Goal: Information Seeking & Learning: Learn about a topic

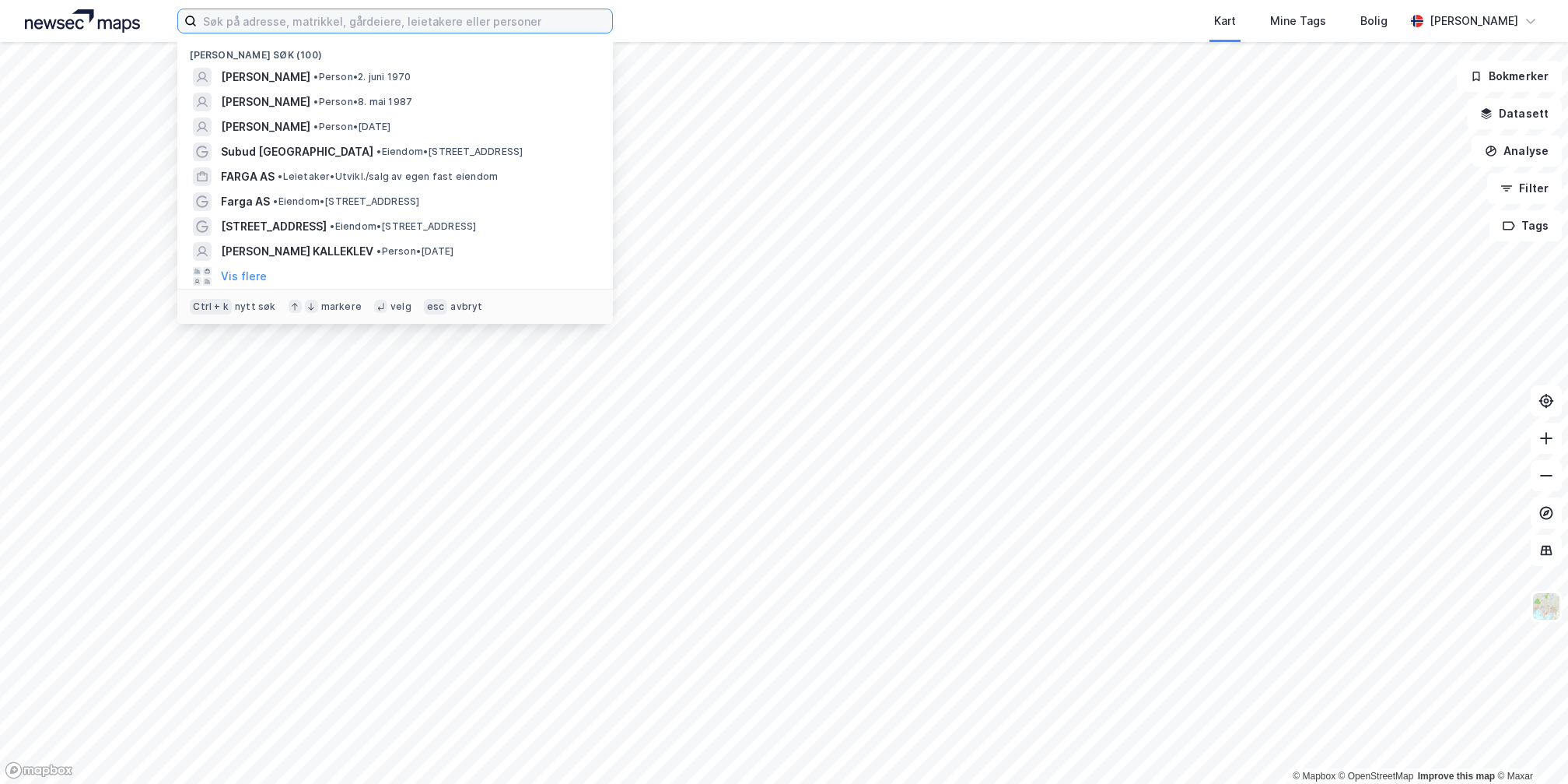
click at [240, 17] on input at bounding box center [405, 21] width 415 height 23
type input "j"
type input "henrik baumann"
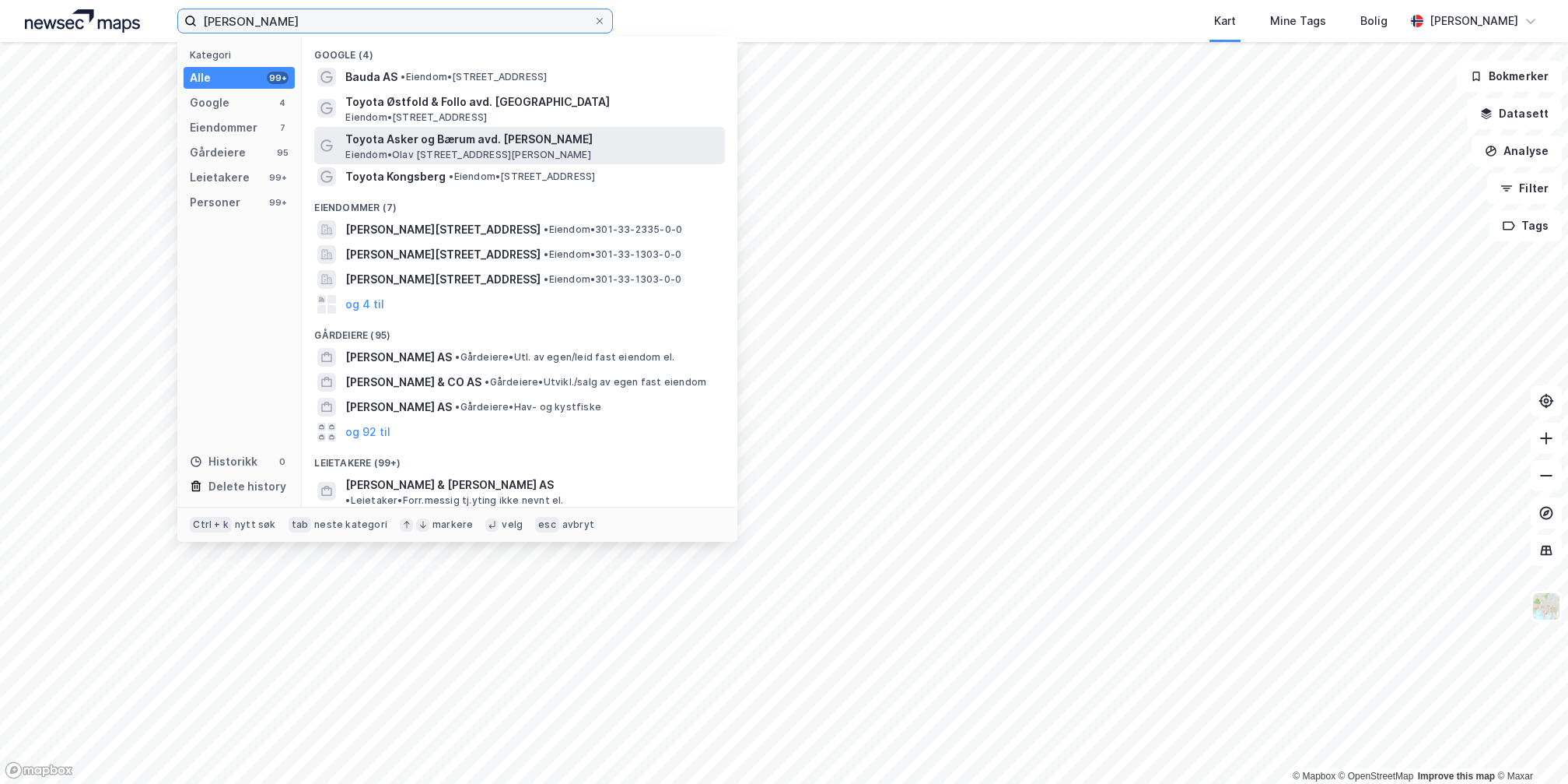
scroll to position [193, 0]
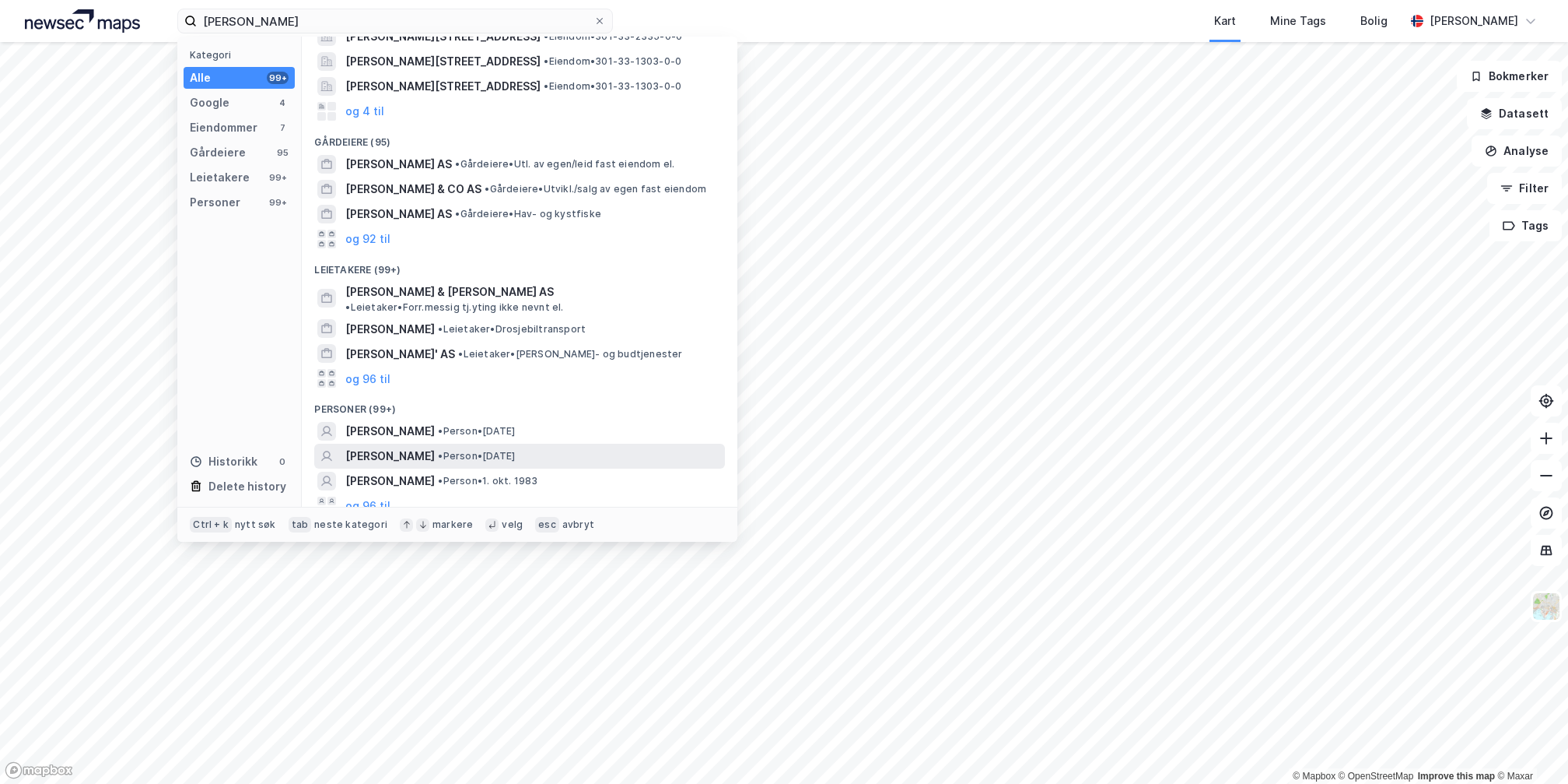
click at [453, 452] on div "HENRIK BAUMANN • Person • 15. aug. 1966" at bounding box center [533, 456] width 376 height 19
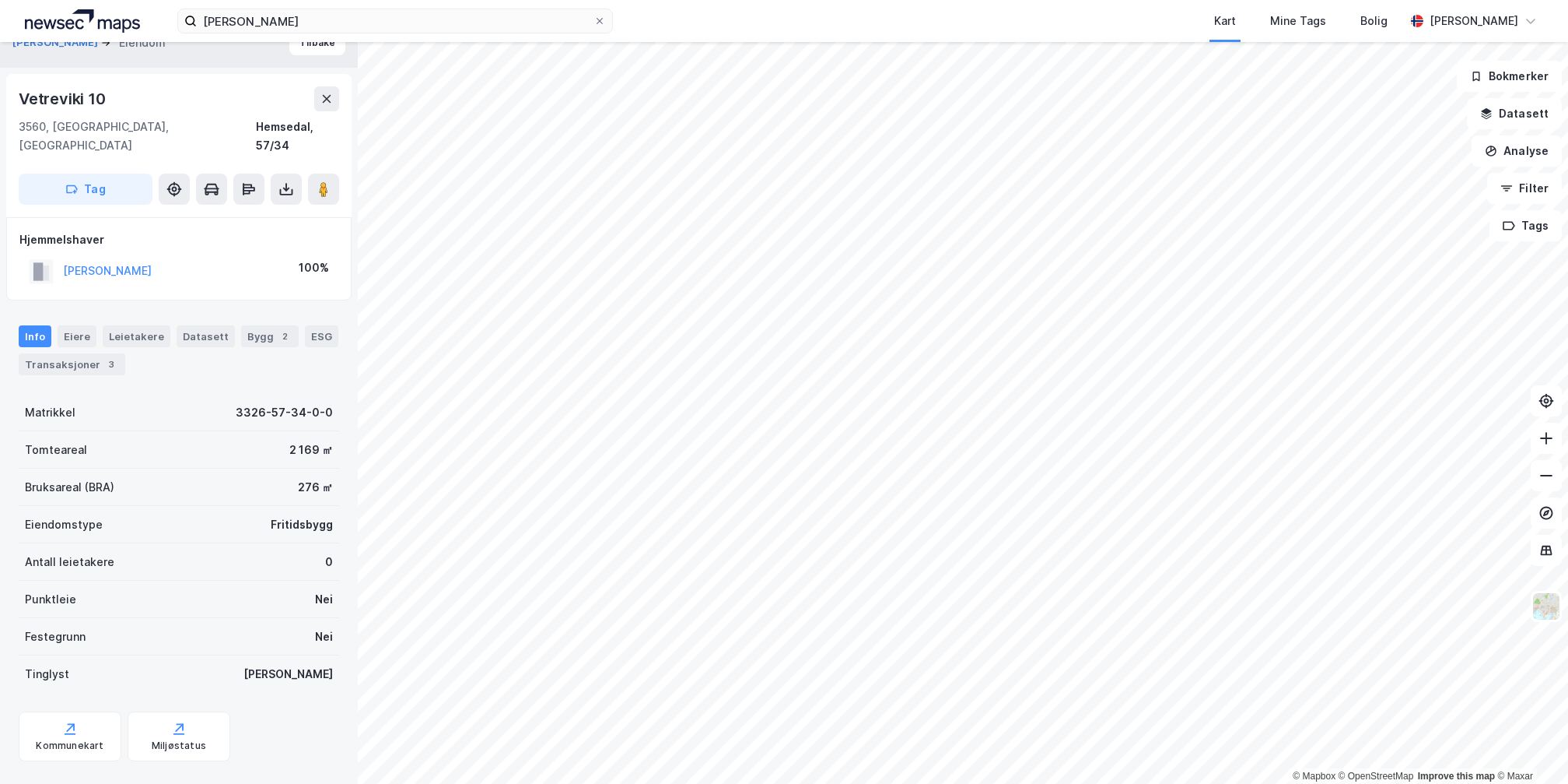
scroll to position [33, 0]
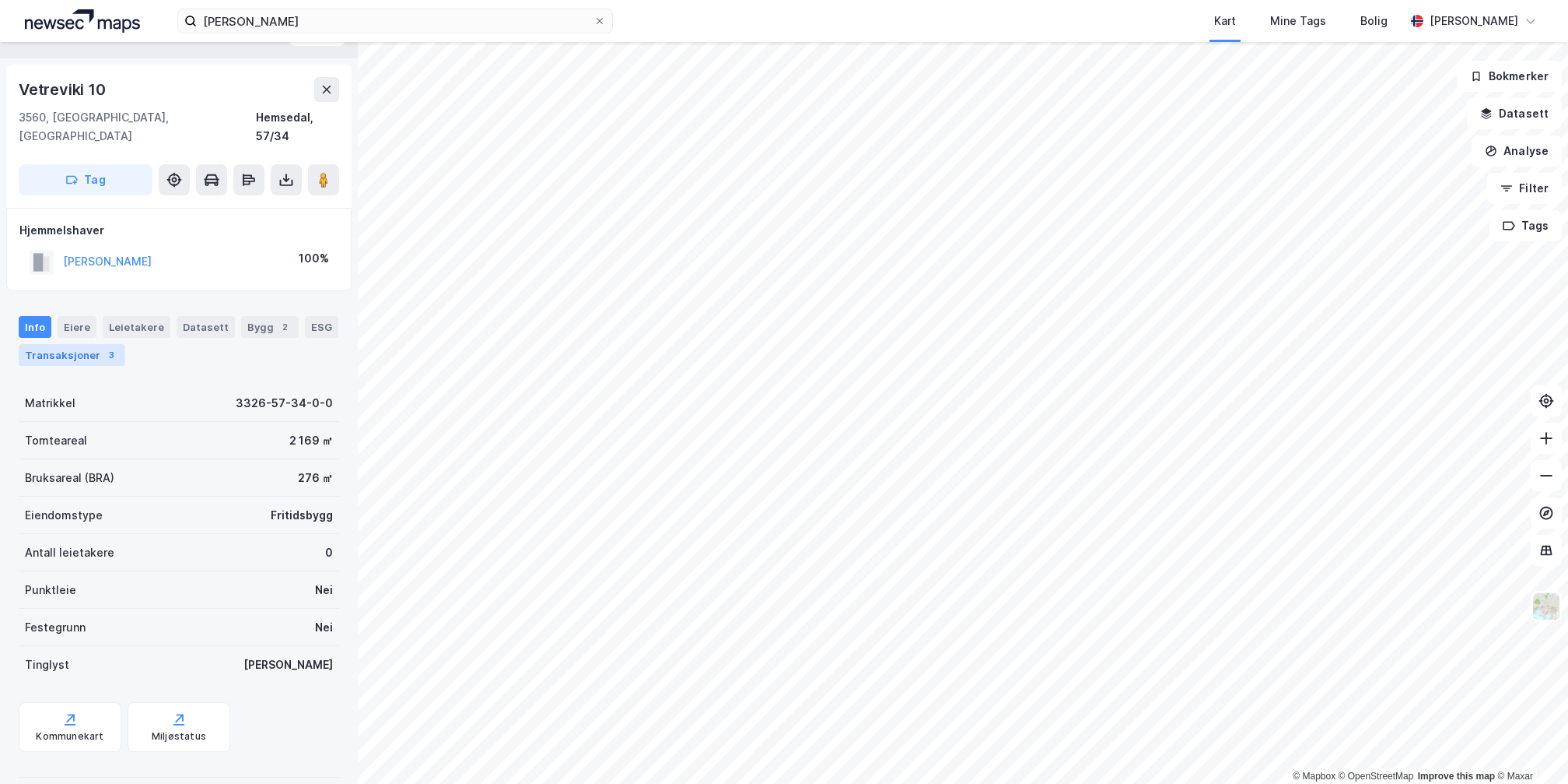
click at [79, 344] on div "Transaksjoner 3" at bounding box center [72, 354] width 107 height 22
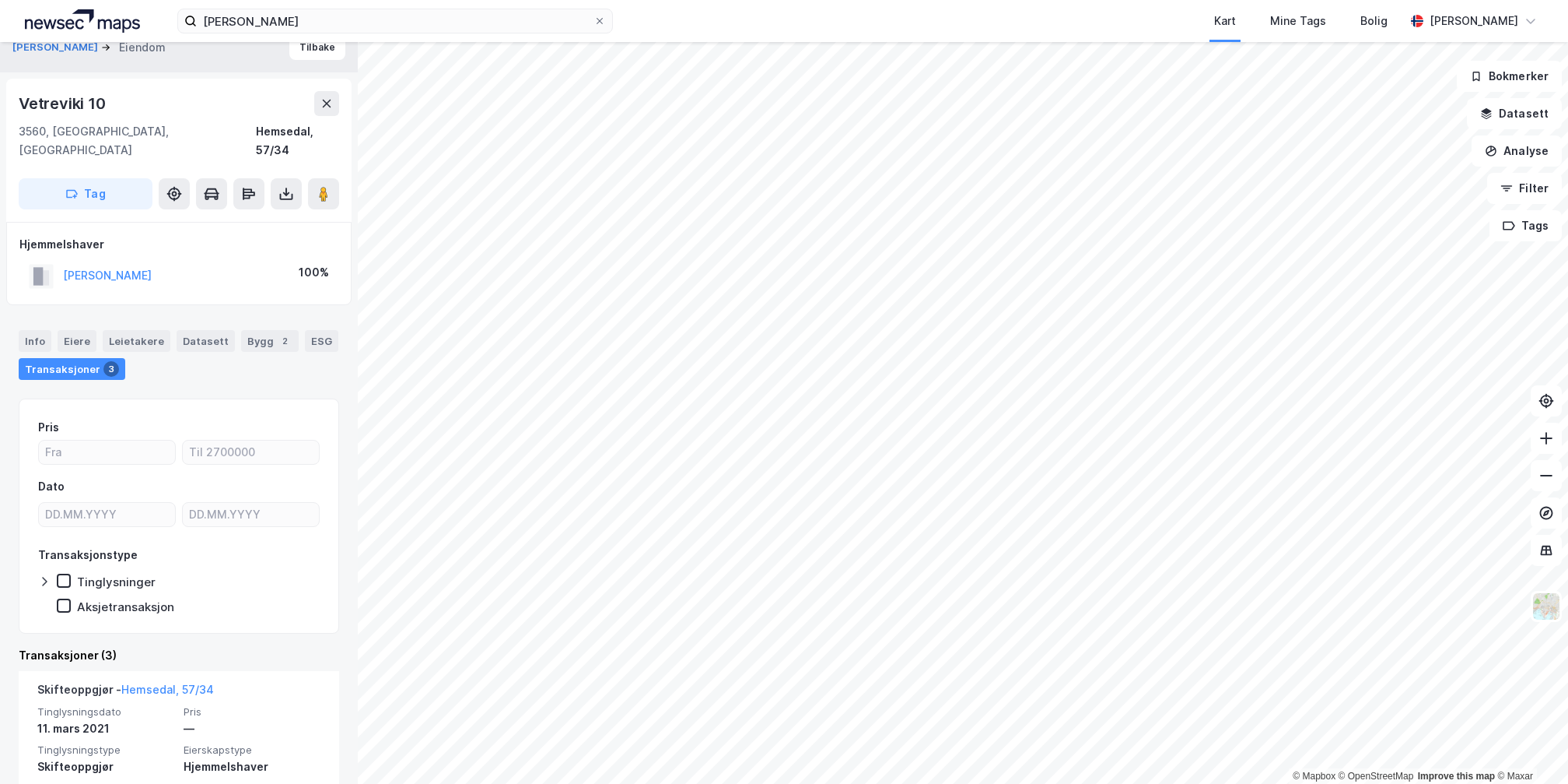
scroll to position [14, 0]
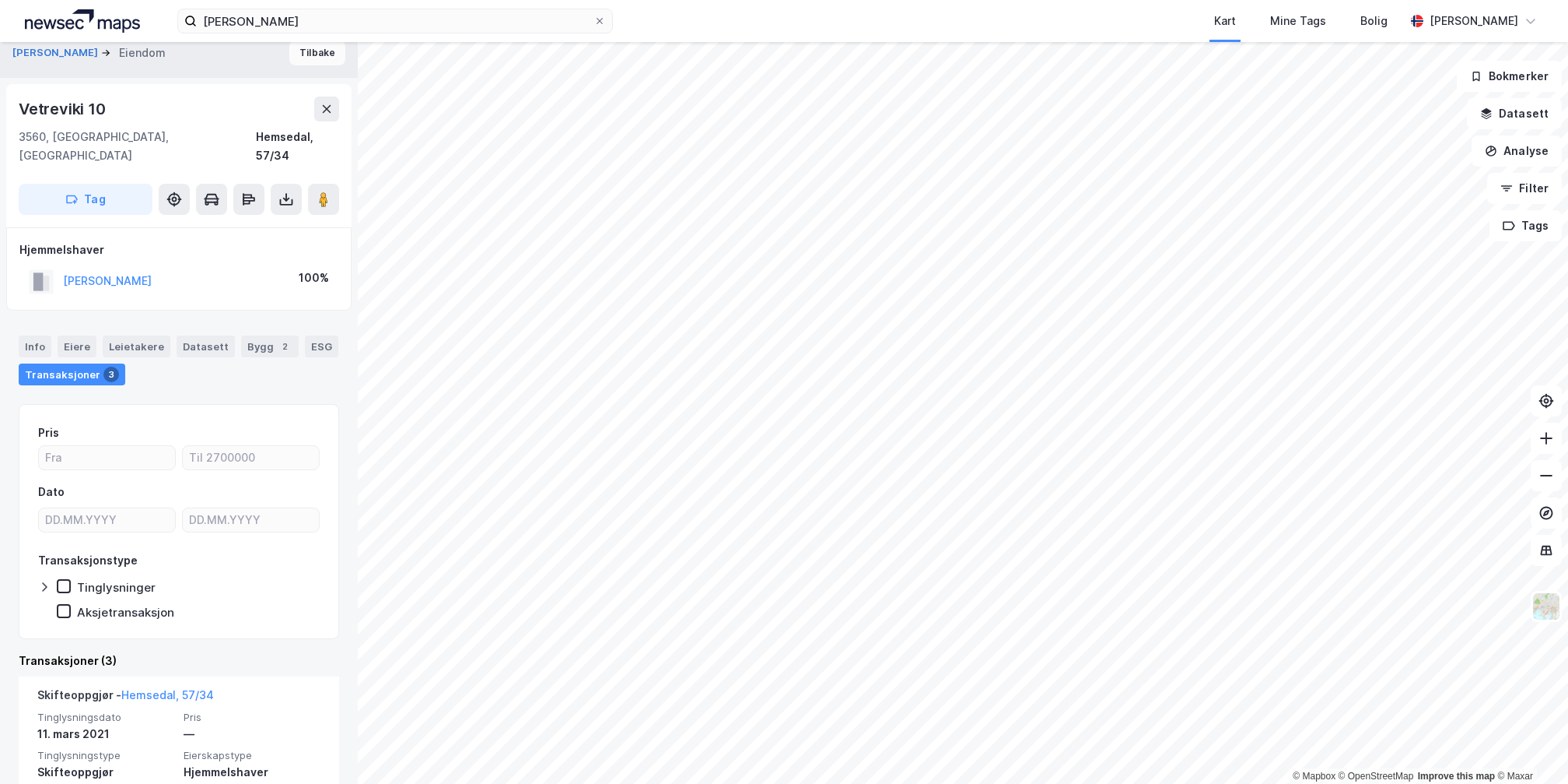
click at [298, 50] on button "Tilbake" at bounding box center [318, 53] width 56 height 25
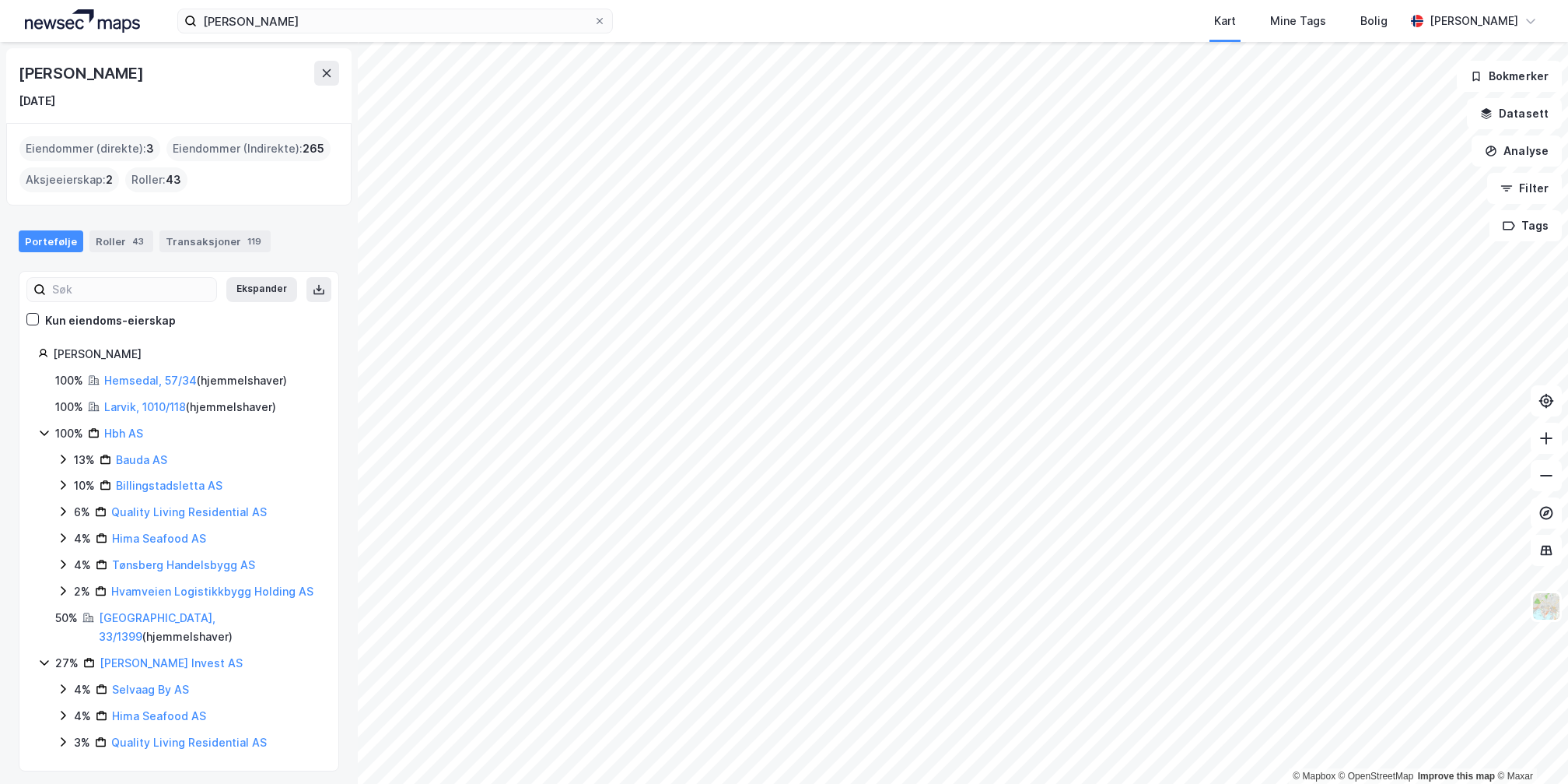
click at [1093, 783] on html "henrik baumann Kart Mine Tags Bolig Alexander Foss © Mapbox © OpenStreetMap Imp…" at bounding box center [784, 392] width 1568 height 784
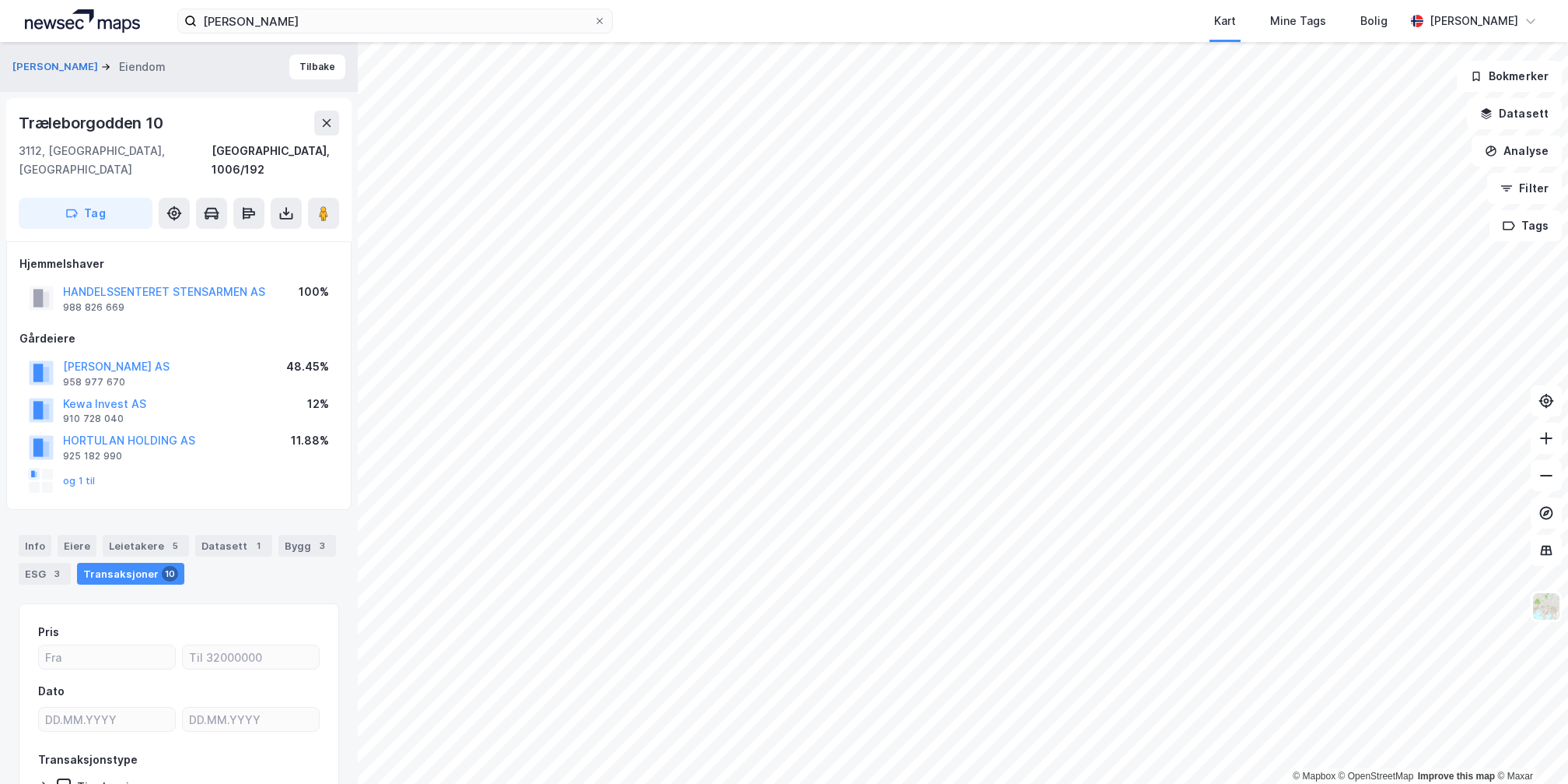
scroll to position [14, 0]
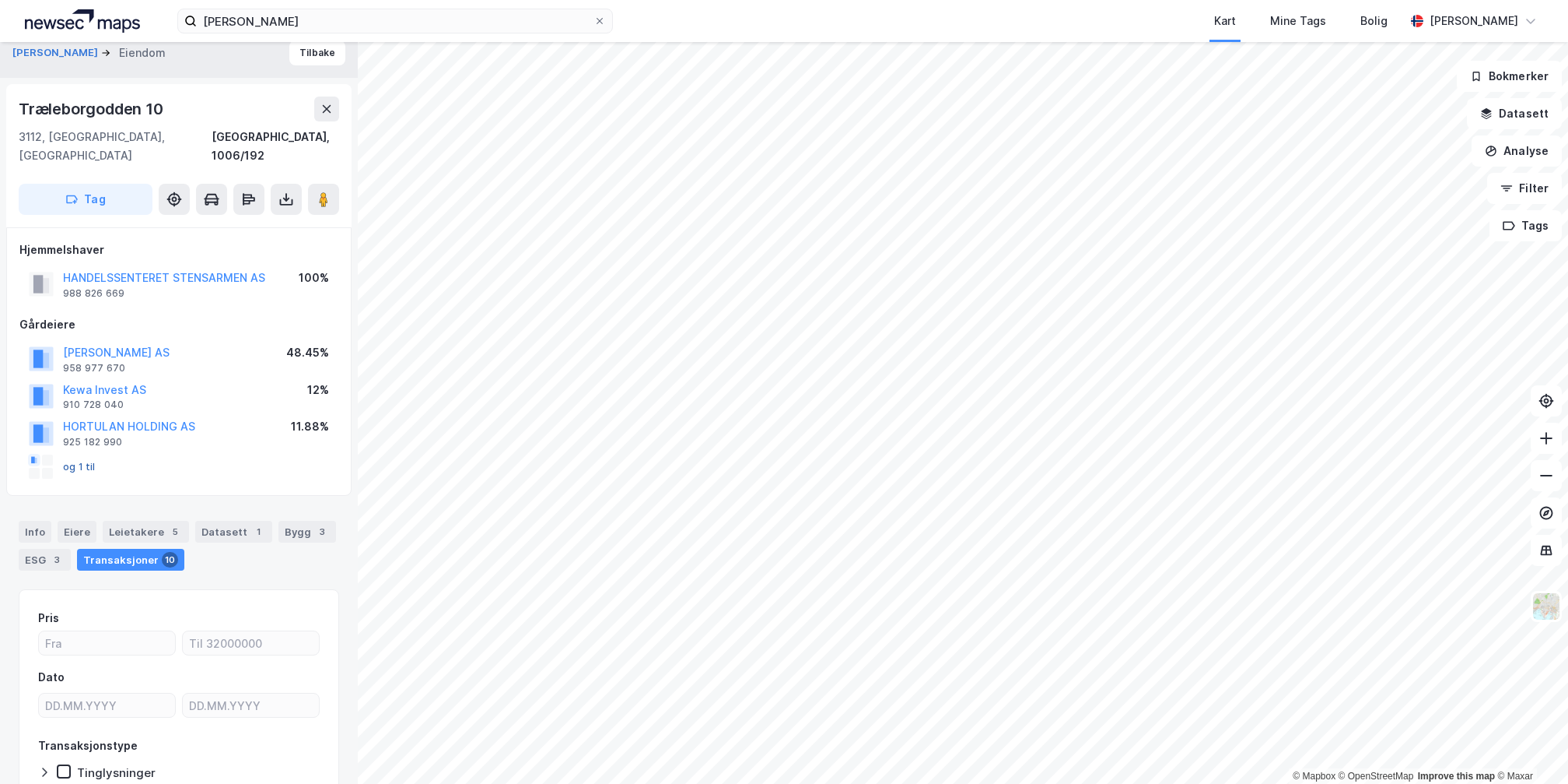
click at [0, 0] on button "og 1 til" at bounding box center [0, 0] width 0 height 0
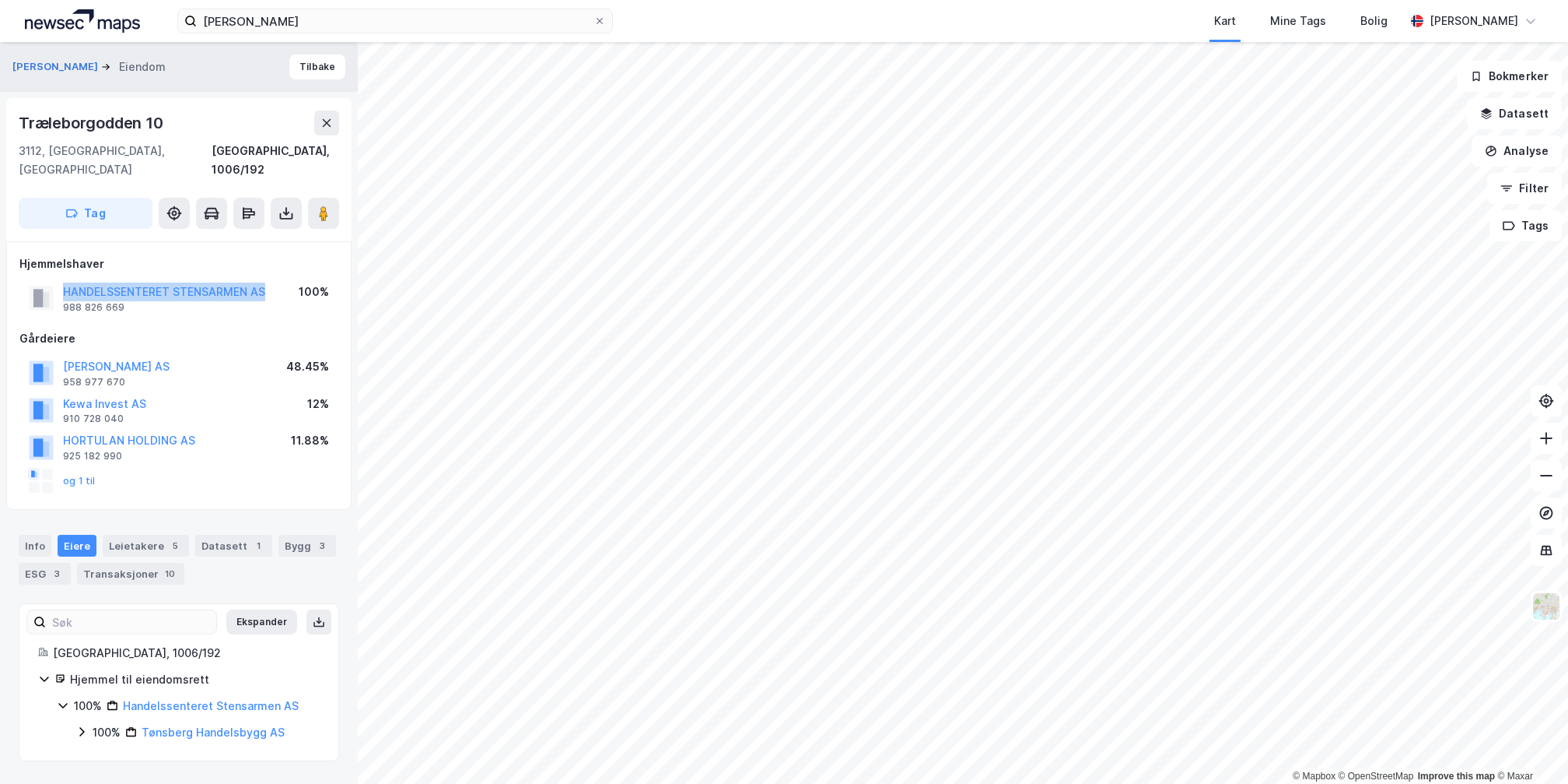
drag, startPoint x: 275, startPoint y: 268, endPoint x: 40, endPoint y: 265, distance: 235.0
click at [40, 279] on div "HANDELSSENTERET STENSARMEN AS 988 826 669 100%" at bounding box center [178, 297] width 319 height 37
copy button "HANDELSSENTERET STENSARMEN AS"
click at [0, 0] on button "og 1 til" at bounding box center [0, 0] width 0 height 0
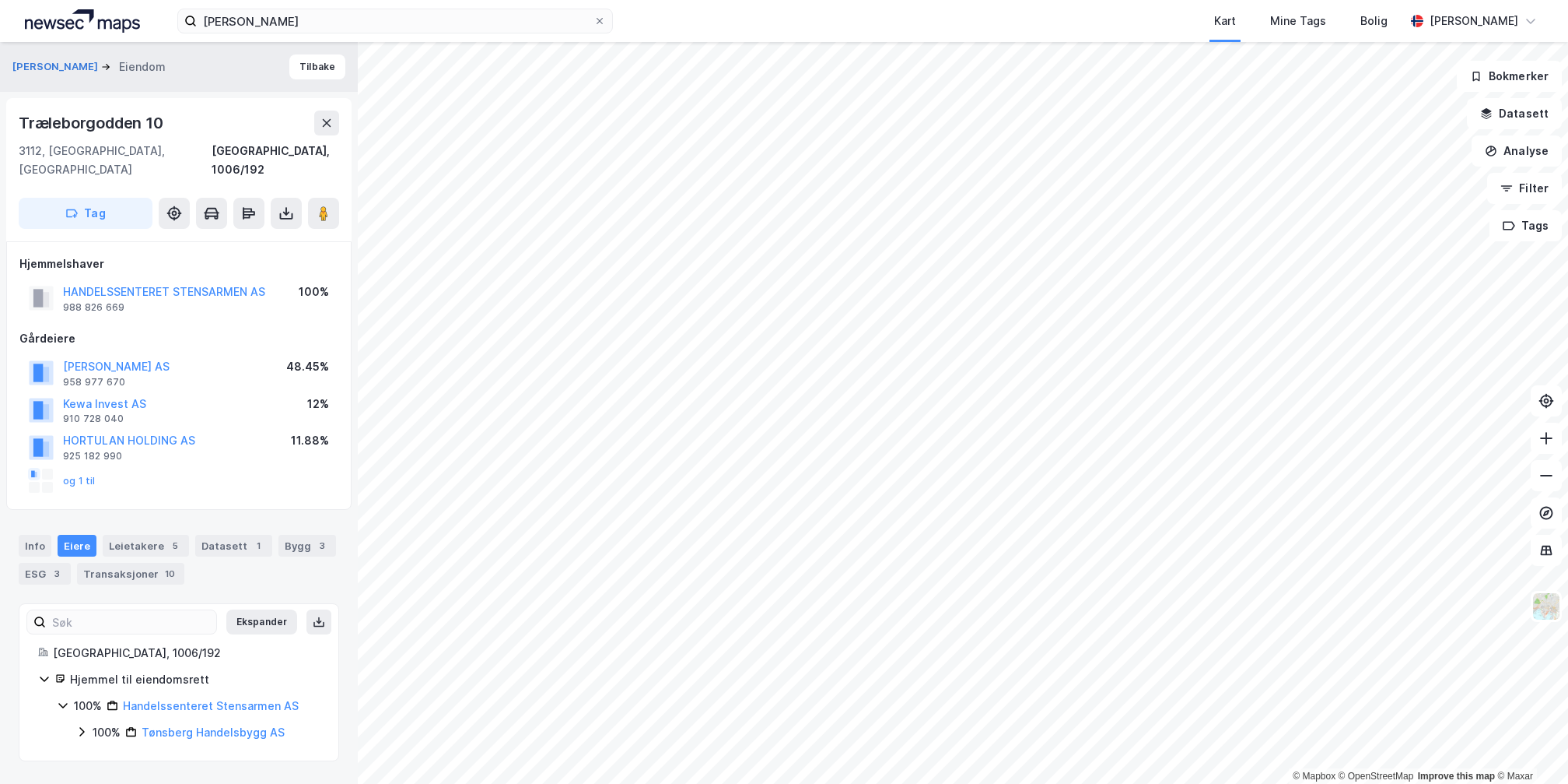
click at [31, 516] on div "Info Eiere Leietakere 5 Datasett 1 Bygg 3 ESG 3 Transaksjoner 10" at bounding box center [179, 553] width 357 height 75
click at [0, 0] on button "og 1 til" at bounding box center [0, 0] width 0 height 0
click at [167, 538] on div "5" at bounding box center [175, 546] width 16 height 16
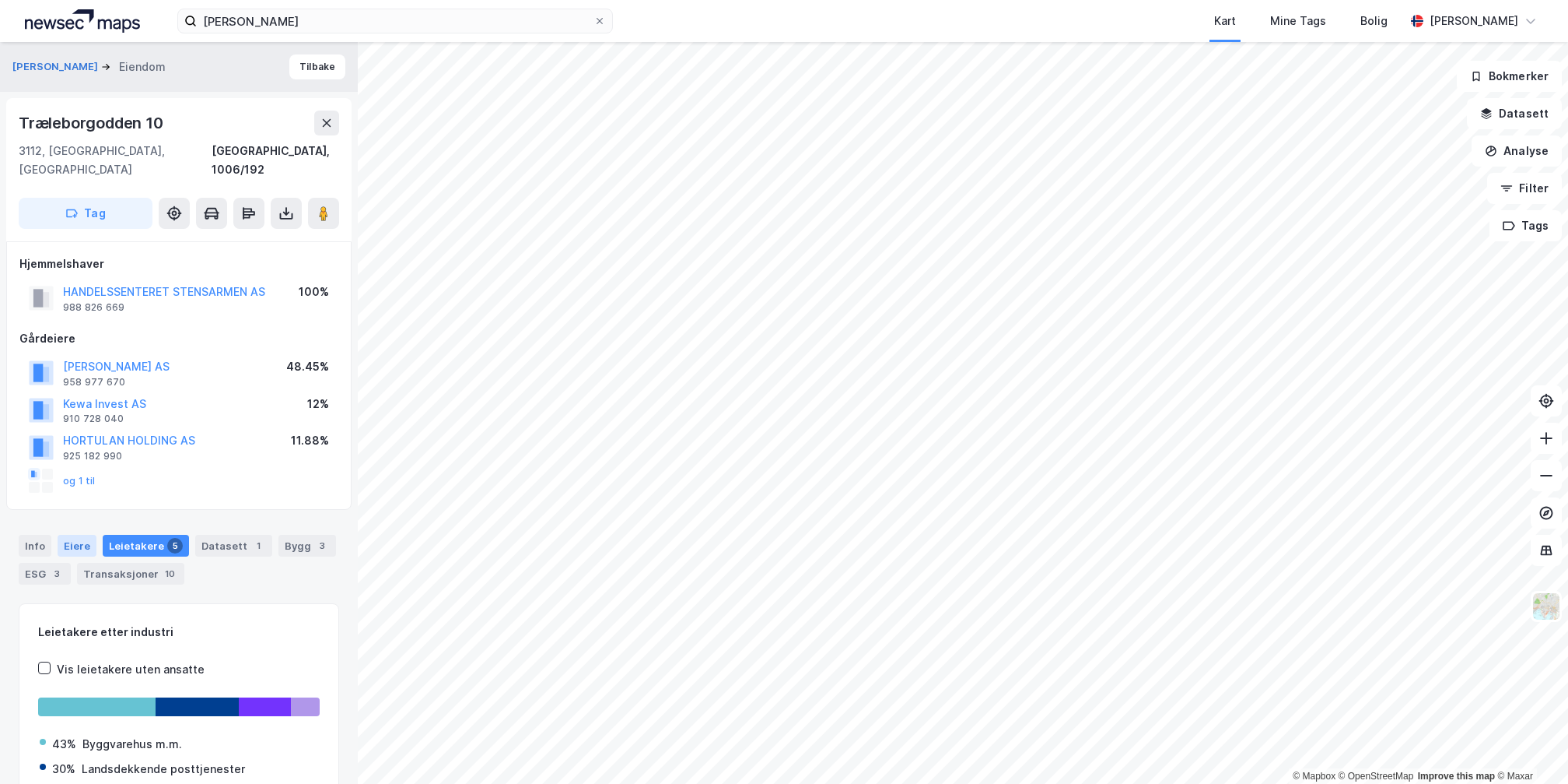
click at [79, 535] on div "Eiere" at bounding box center [77, 546] width 39 height 22
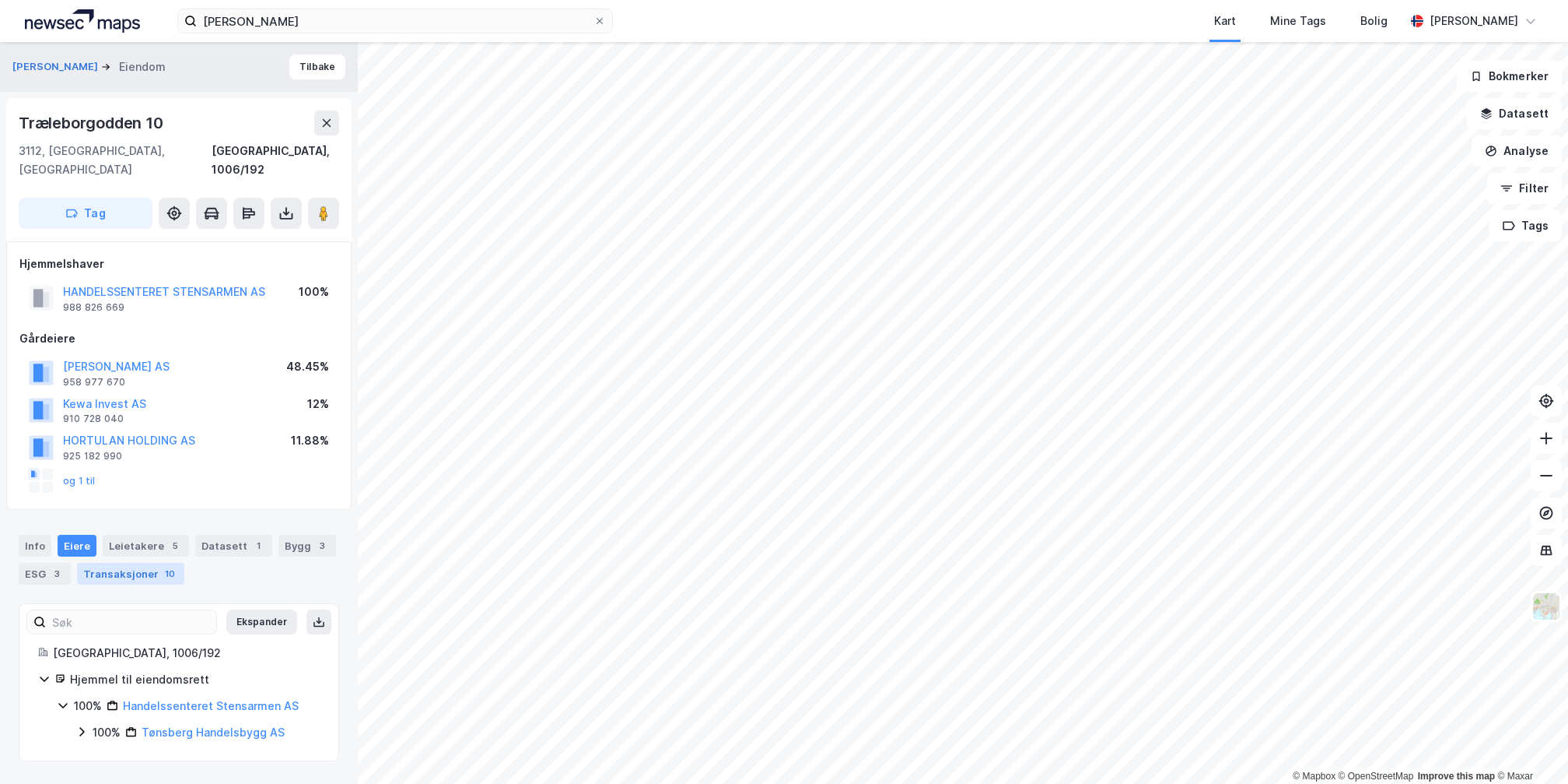
click at [133, 563] on div "Transaksjoner 10" at bounding box center [131, 574] width 108 height 22
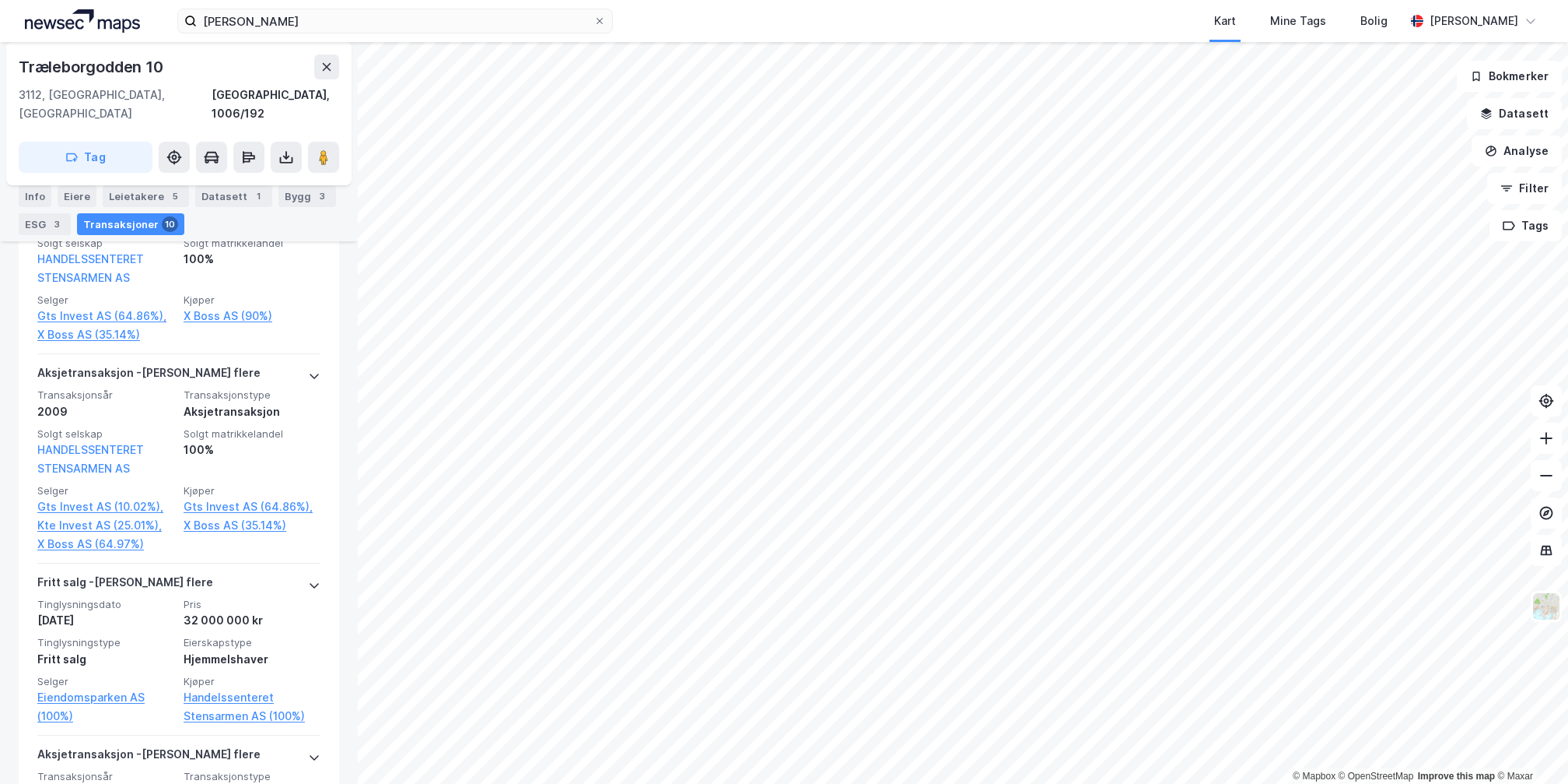
scroll to position [1750, 0]
click at [343, 524] on div "BAUMANN HENRIK Eiendom Tilbake Træleborgodden 10 3112, Tønsberg, Vestfold Tønsb…" at bounding box center [179, 413] width 357 height 742
click at [353, 567] on div "© Mapbox © OpenStreetMap Improve this map © Maxar BAUMANN HENRIK Eiendom Tilbak…" at bounding box center [784, 413] width 1568 height 742
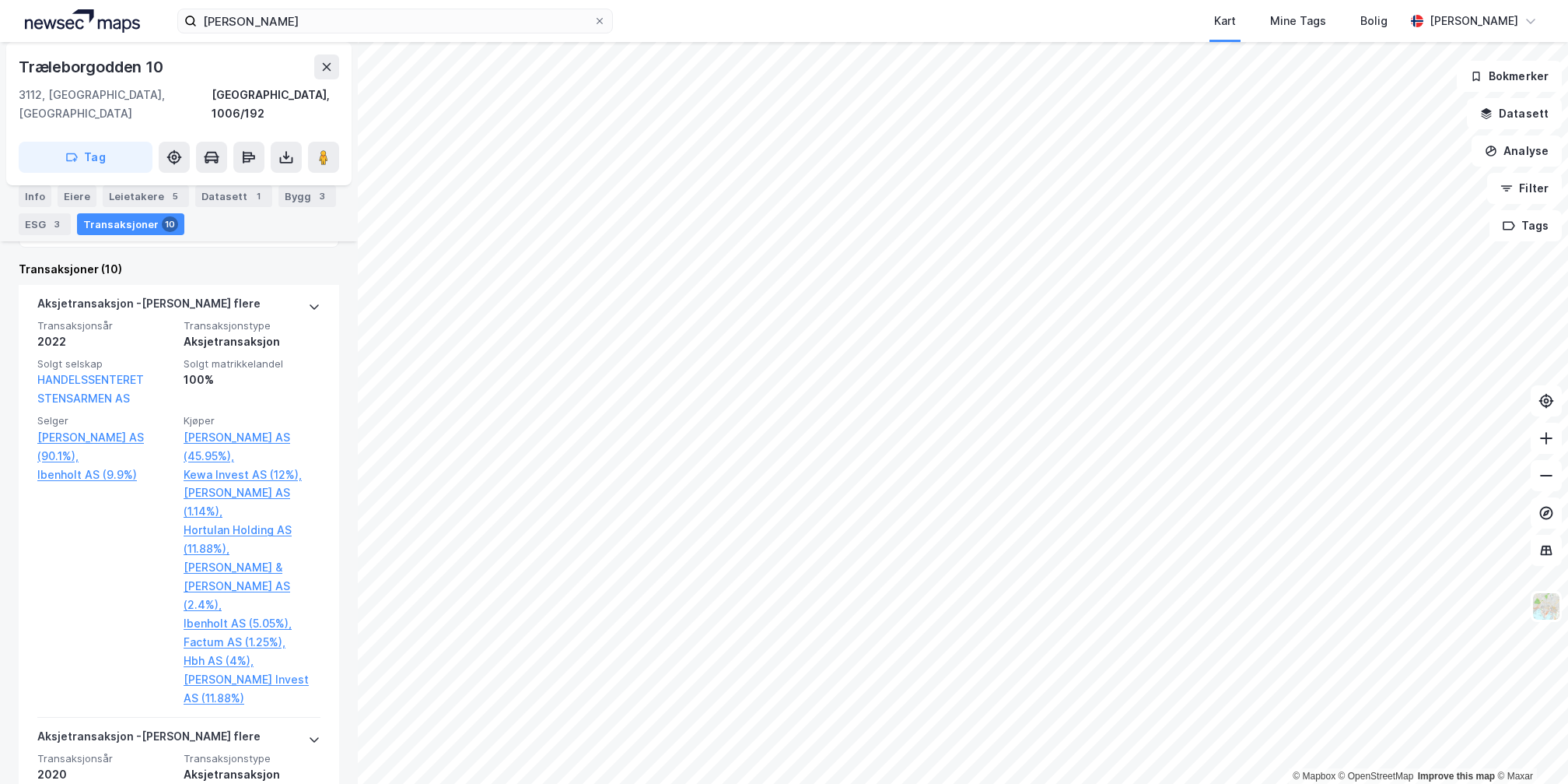
scroll to position [581, 0]
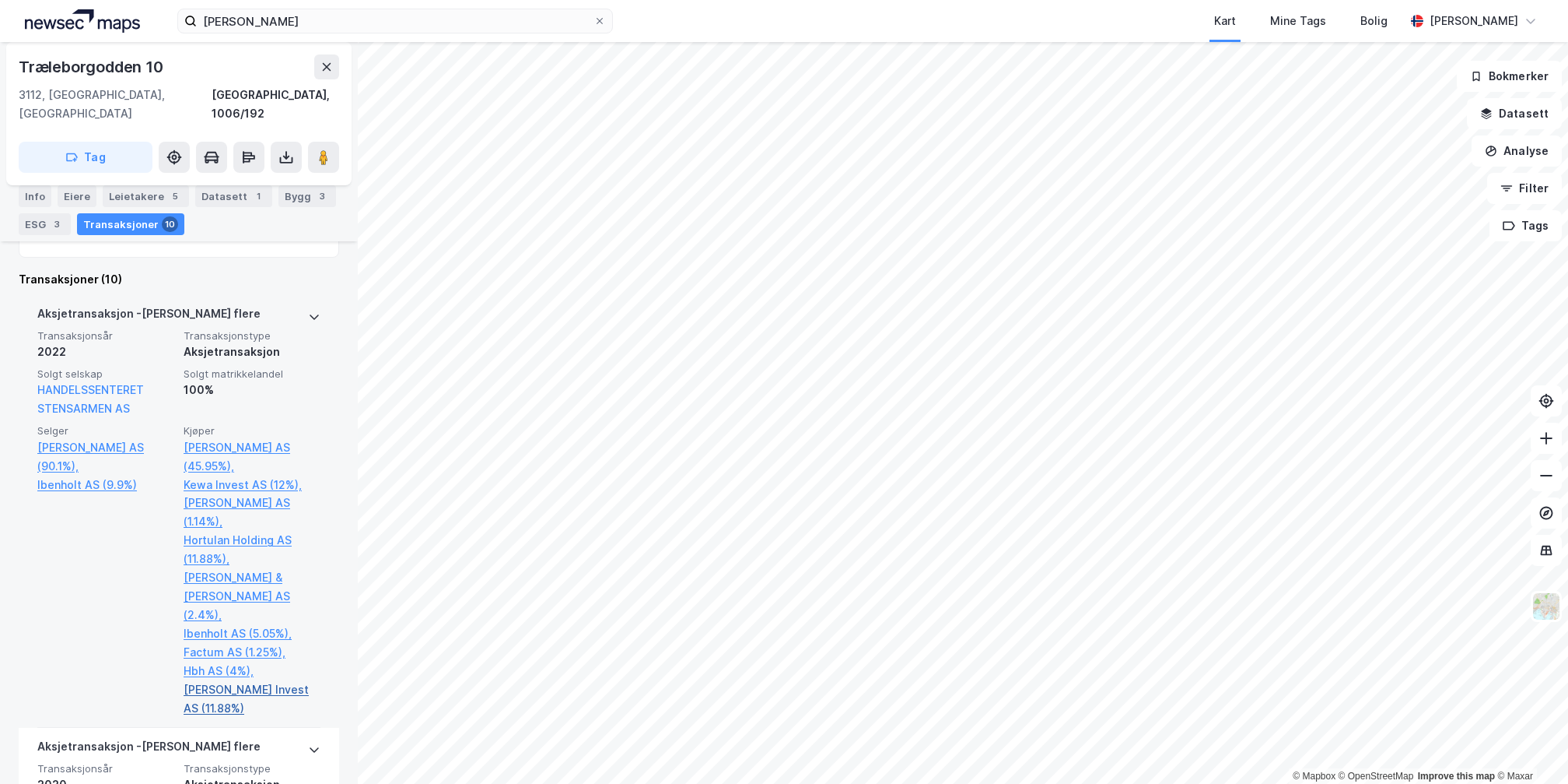
click at [247, 681] on link "Haug Invest AS (11.88%)" at bounding box center [252, 699] width 137 height 37
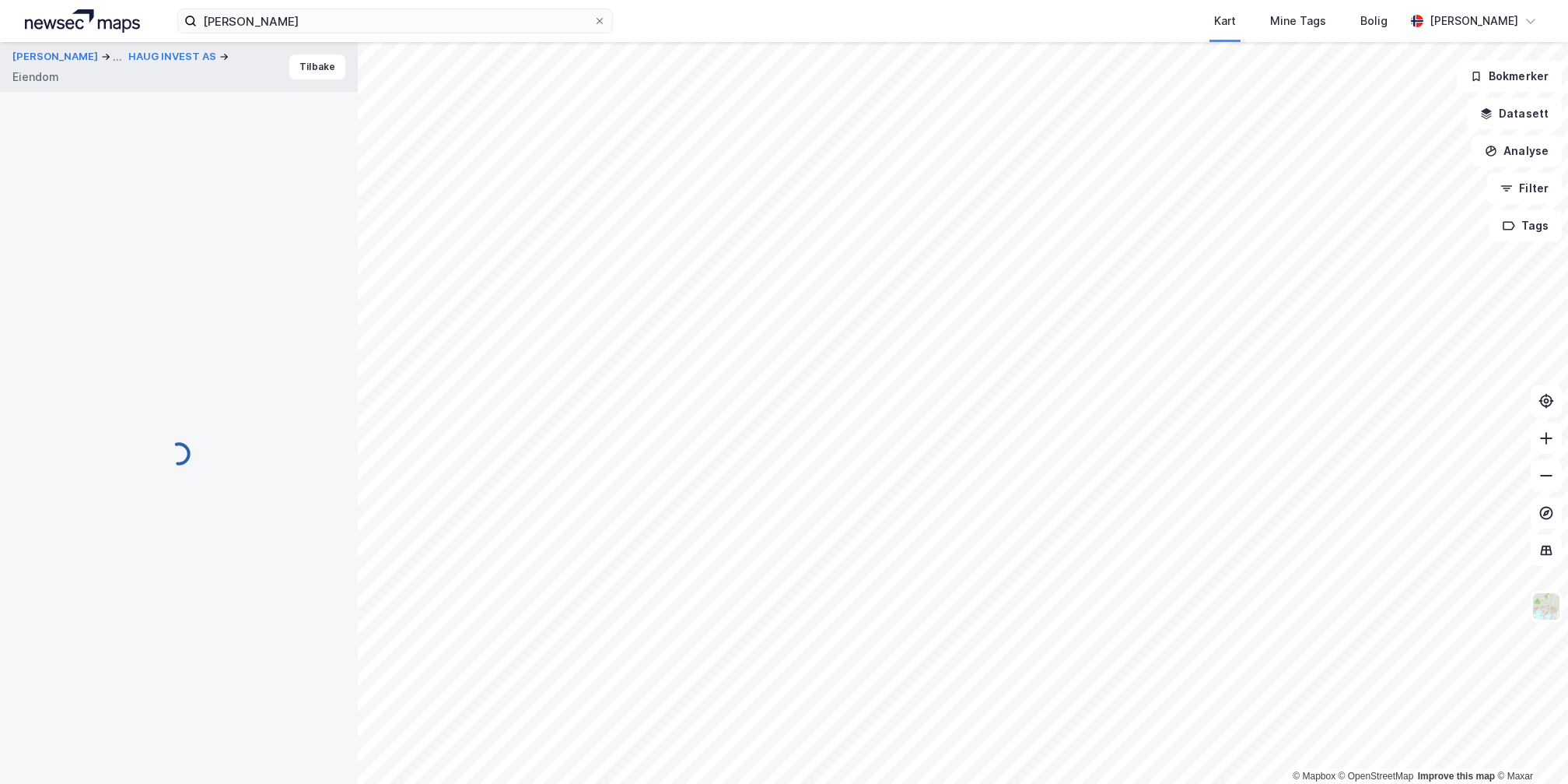
scroll to position [61, 0]
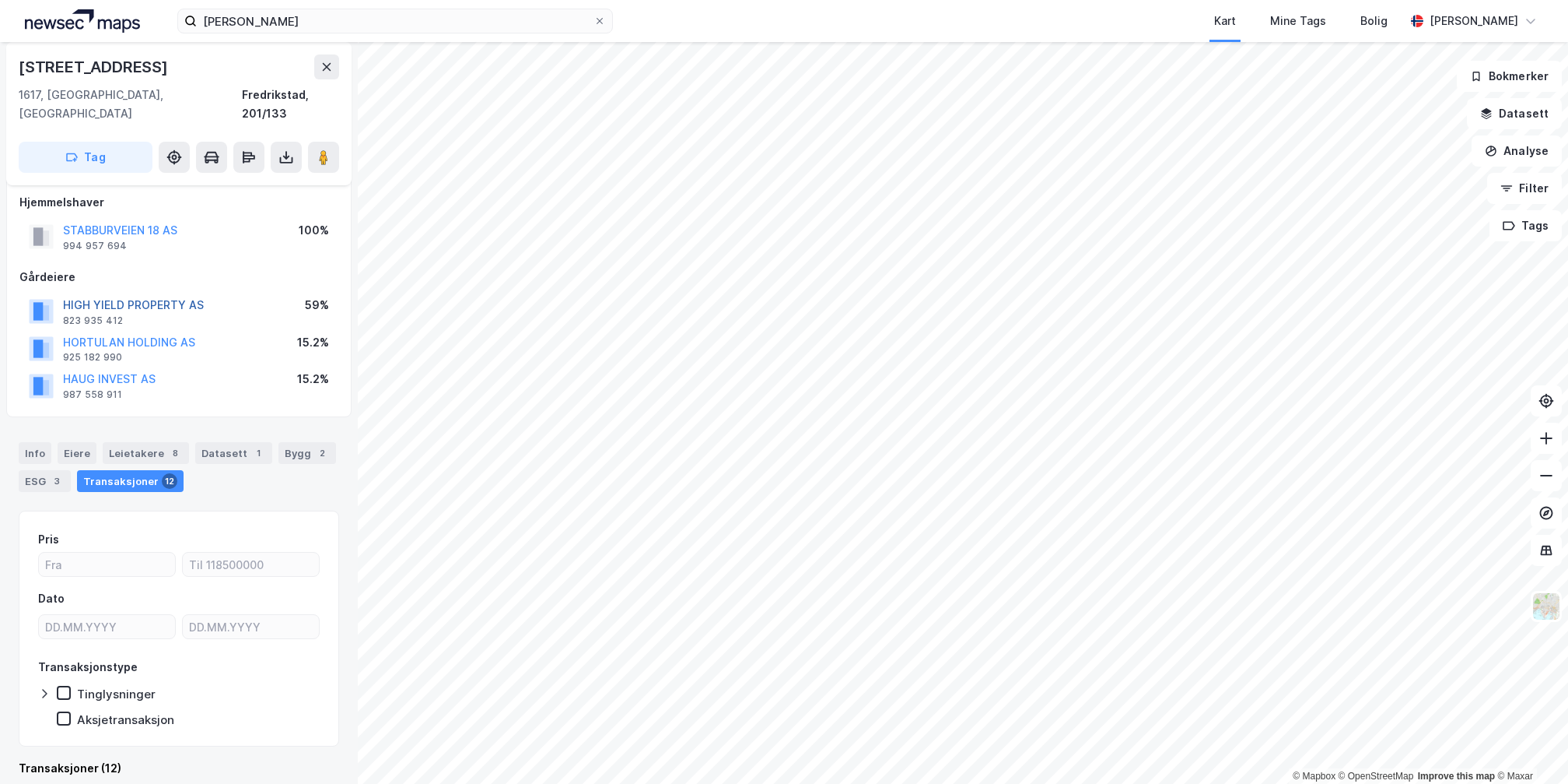
click at [0, 0] on button "HIGH YIELD PROPERTY AS" at bounding box center [0, 0] width 0 height 0
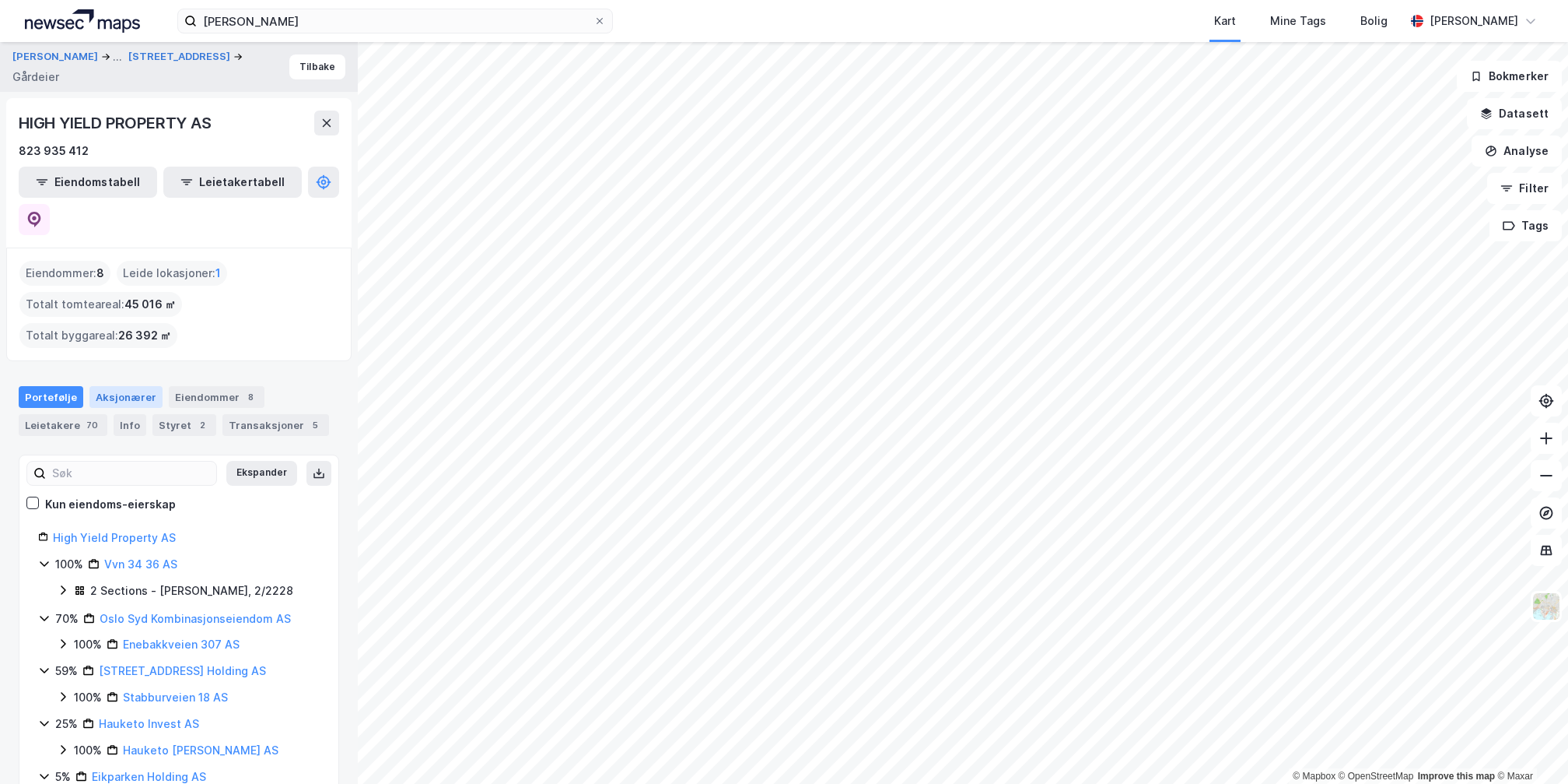
click at [97, 386] on div "Aksjonærer" at bounding box center [126, 397] width 73 height 22
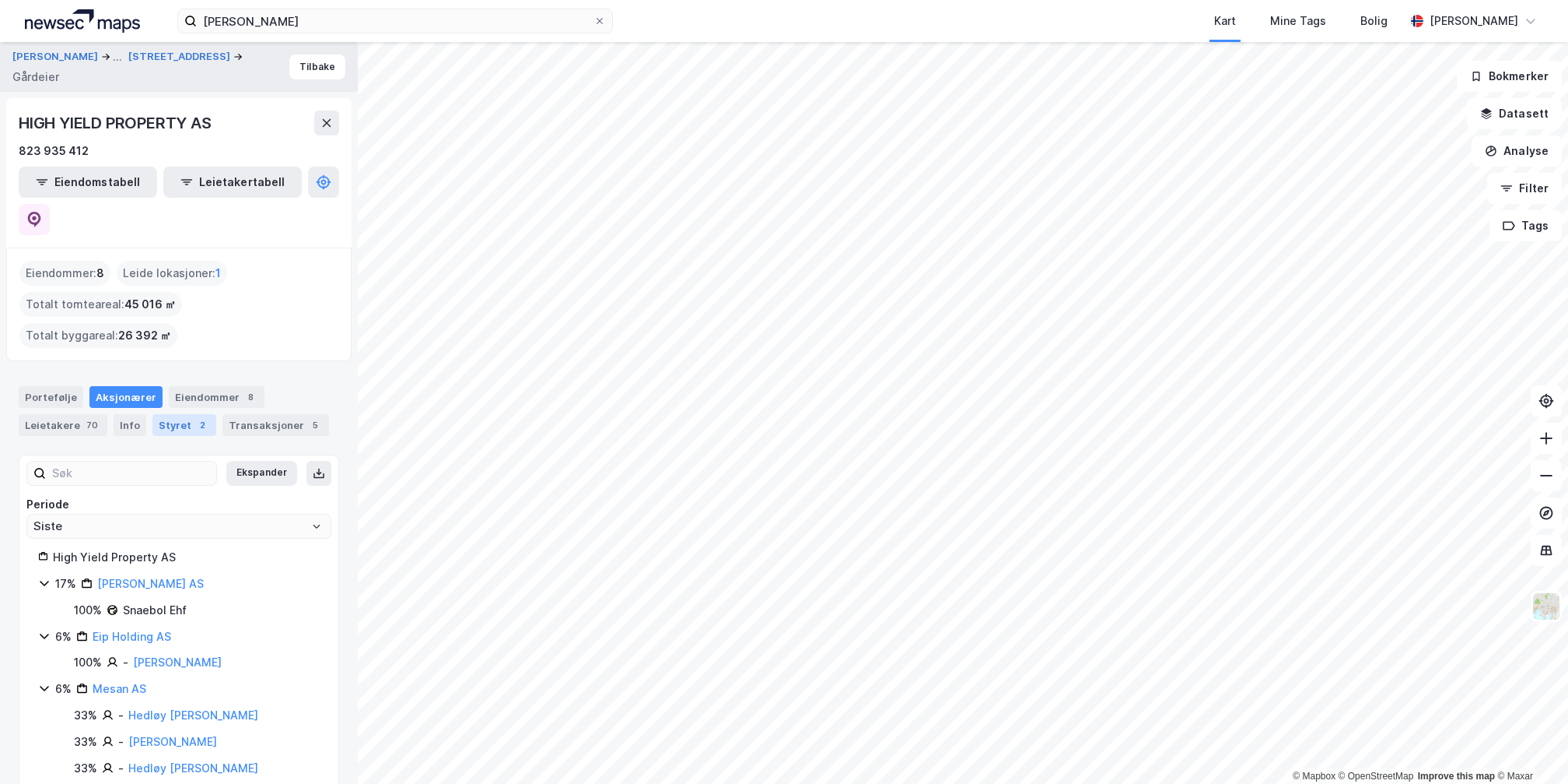
click at [194, 417] on div "2" at bounding box center [202, 425] width 16 height 16
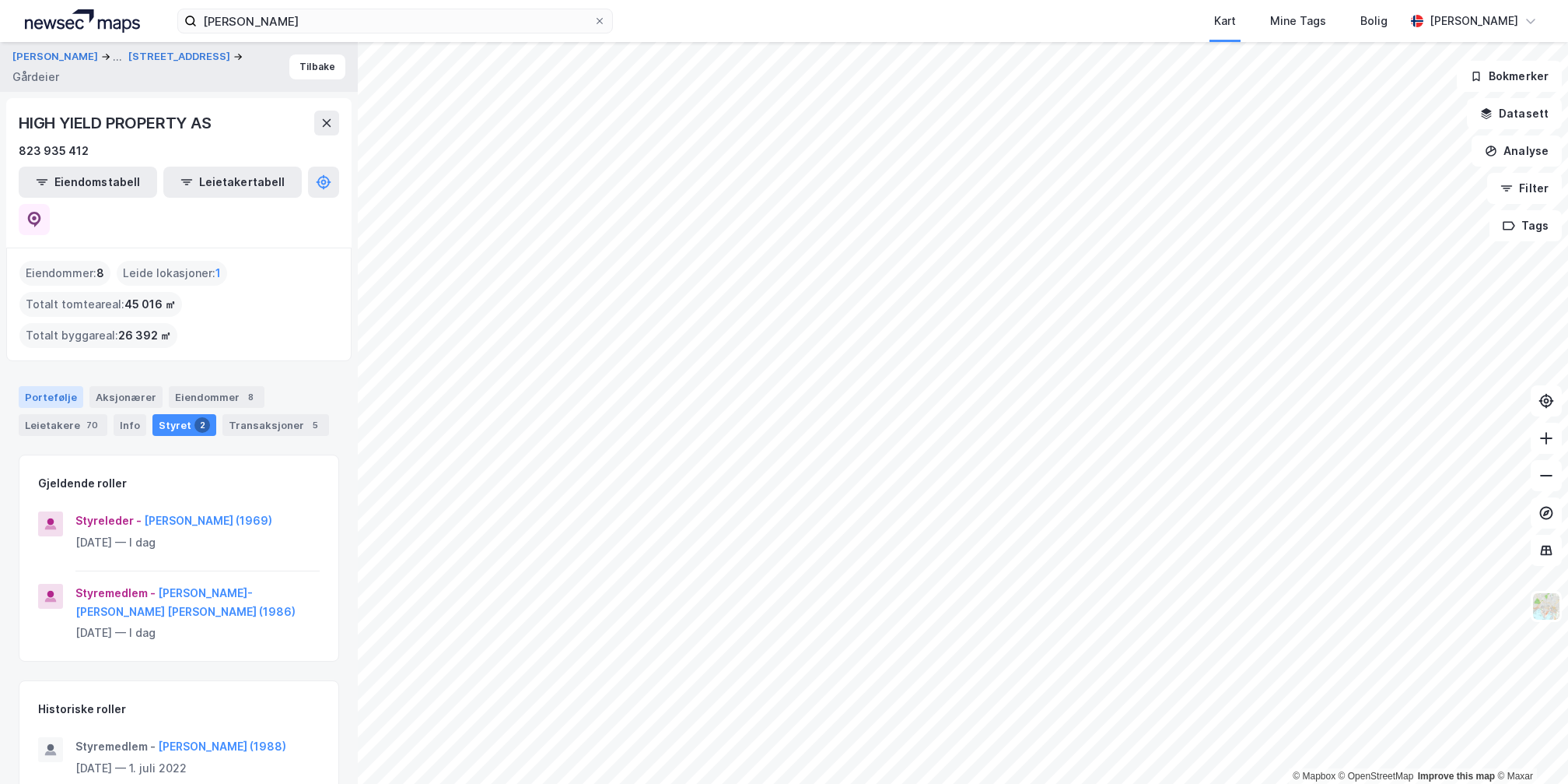
click at [41, 386] on div "Portefølje" at bounding box center [51, 397] width 65 height 22
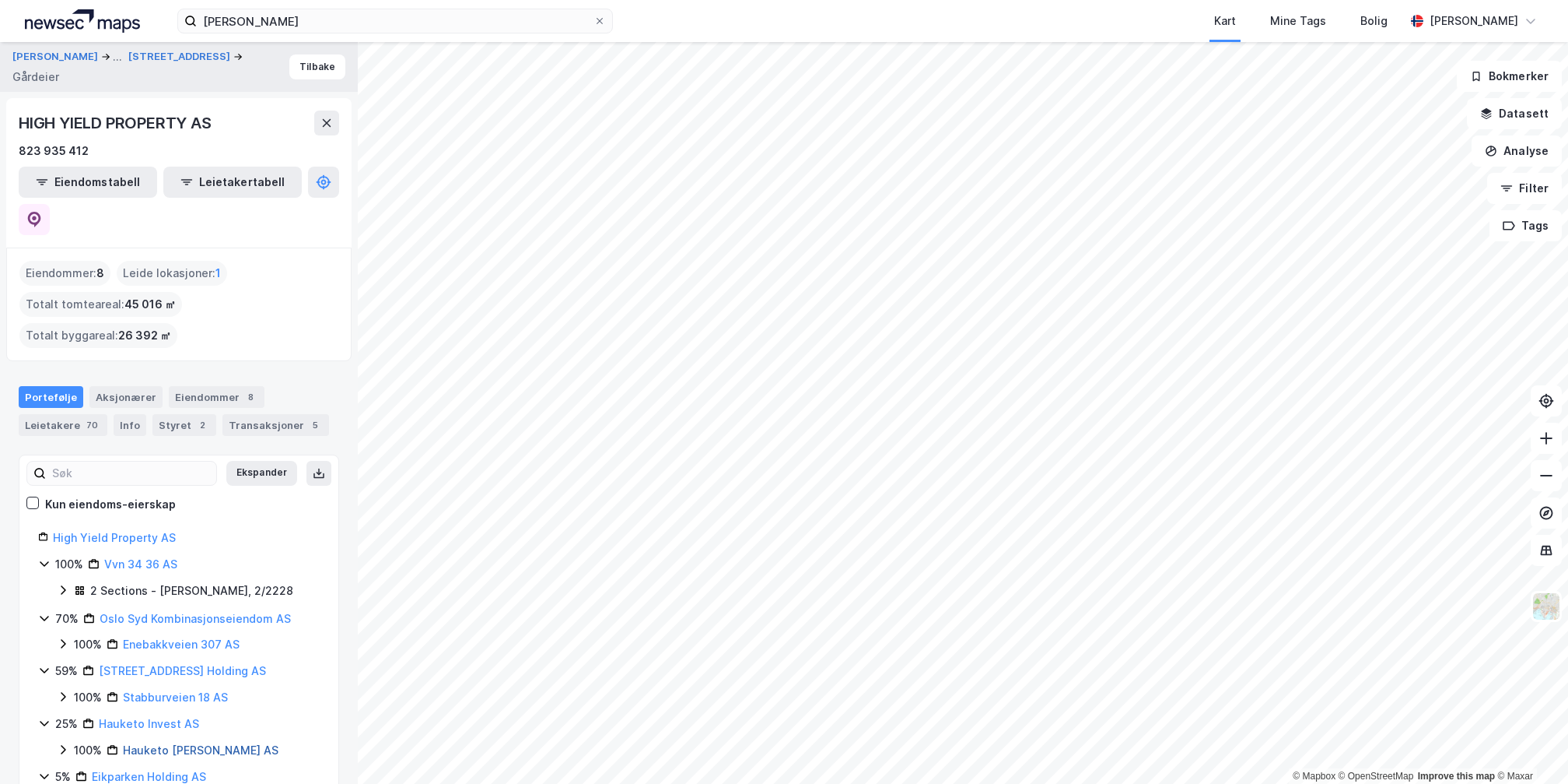
click at [162, 743] on link "Hauketo Senter AS" at bounding box center [201, 750] width 156 height 13
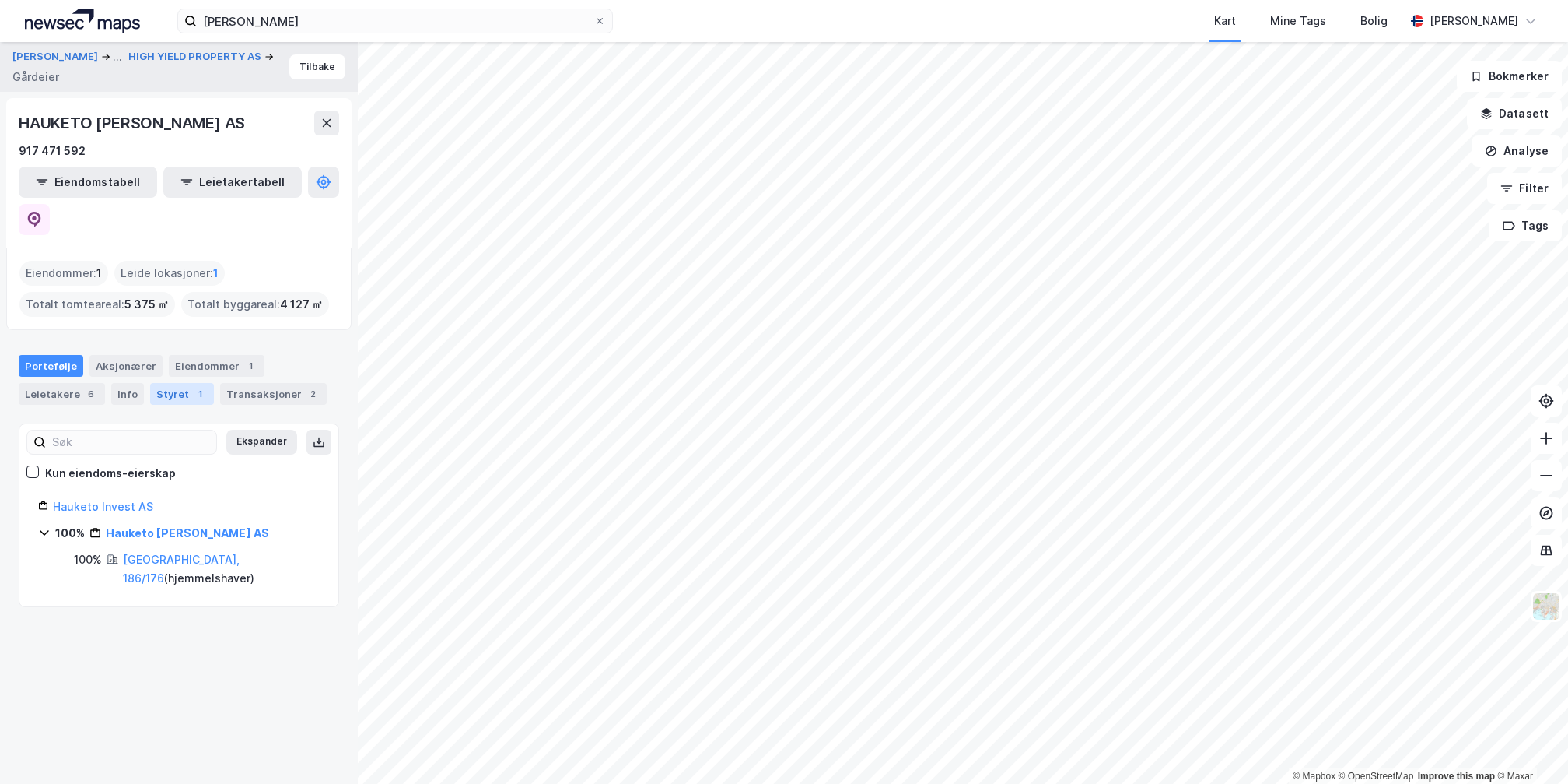
click at [161, 382] on div "Styret 1" at bounding box center [181, 393] width 64 height 22
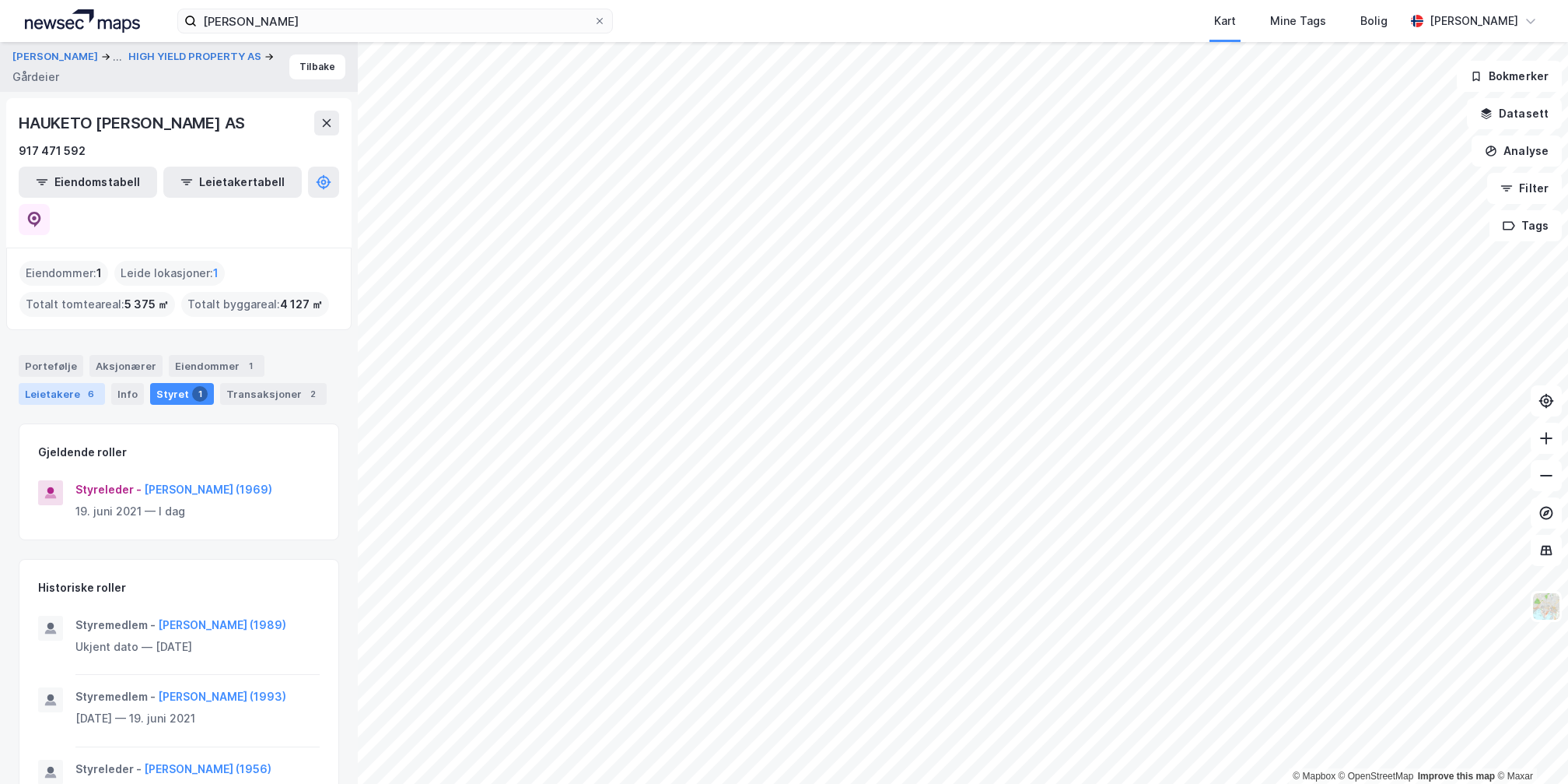
click at [77, 382] on div "Leietakere 6" at bounding box center [62, 393] width 86 height 22
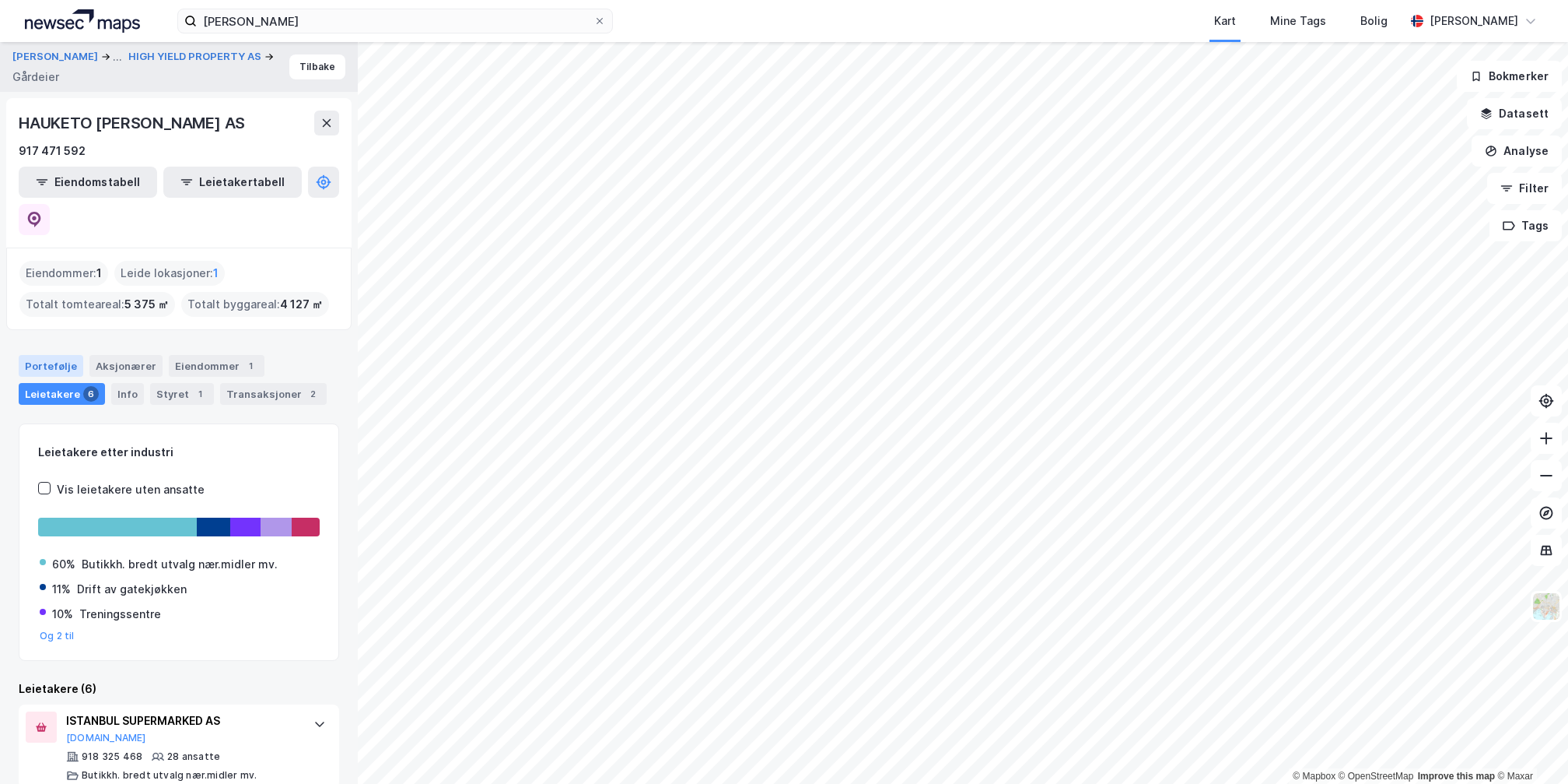
click at [41, 355] on div "Portefølje" at bounding box center [51, 366] width 65 height 22
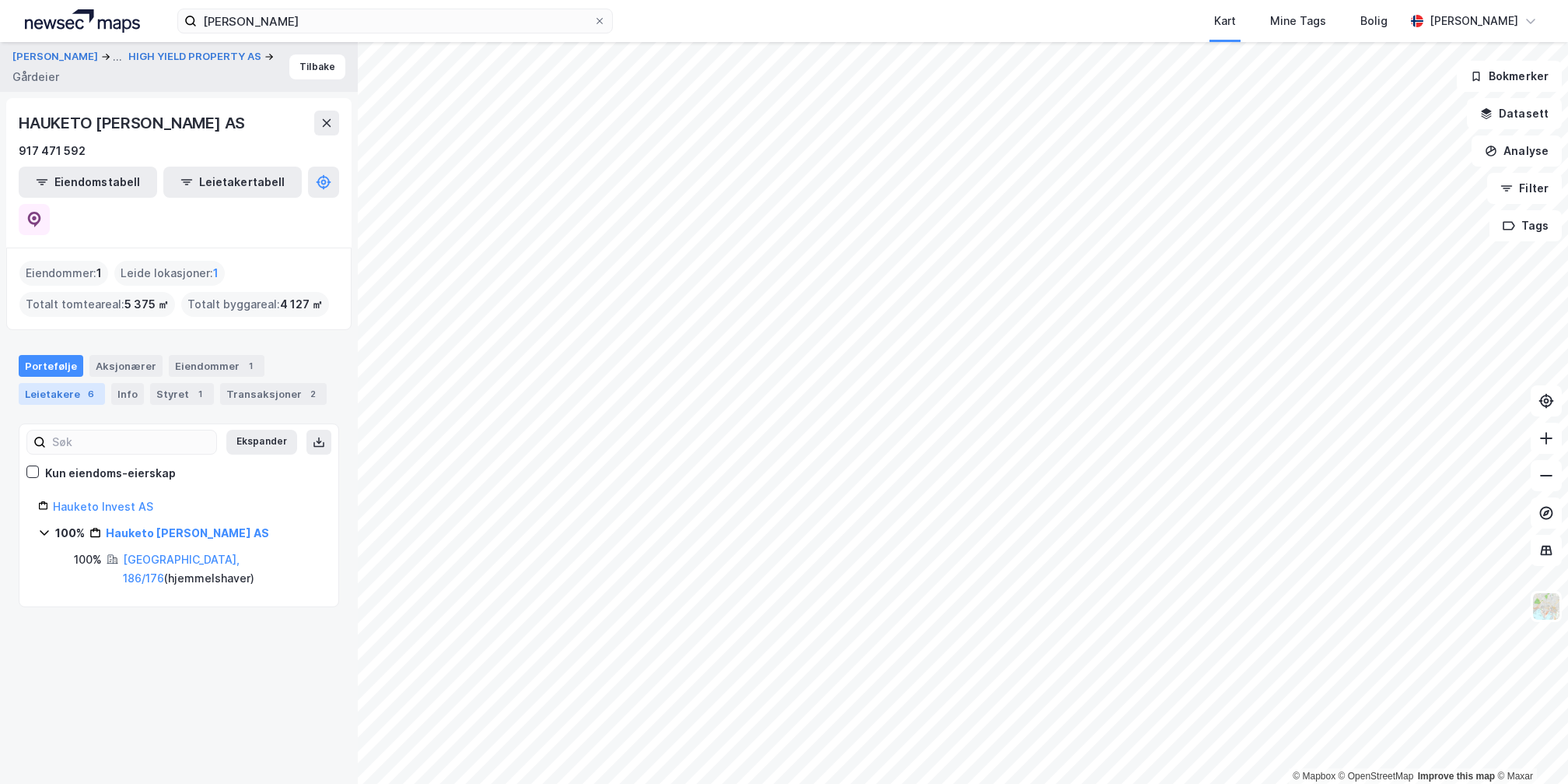
click at [84, 386] on div "6" at bounding box center [91, 393] width 16 height 16
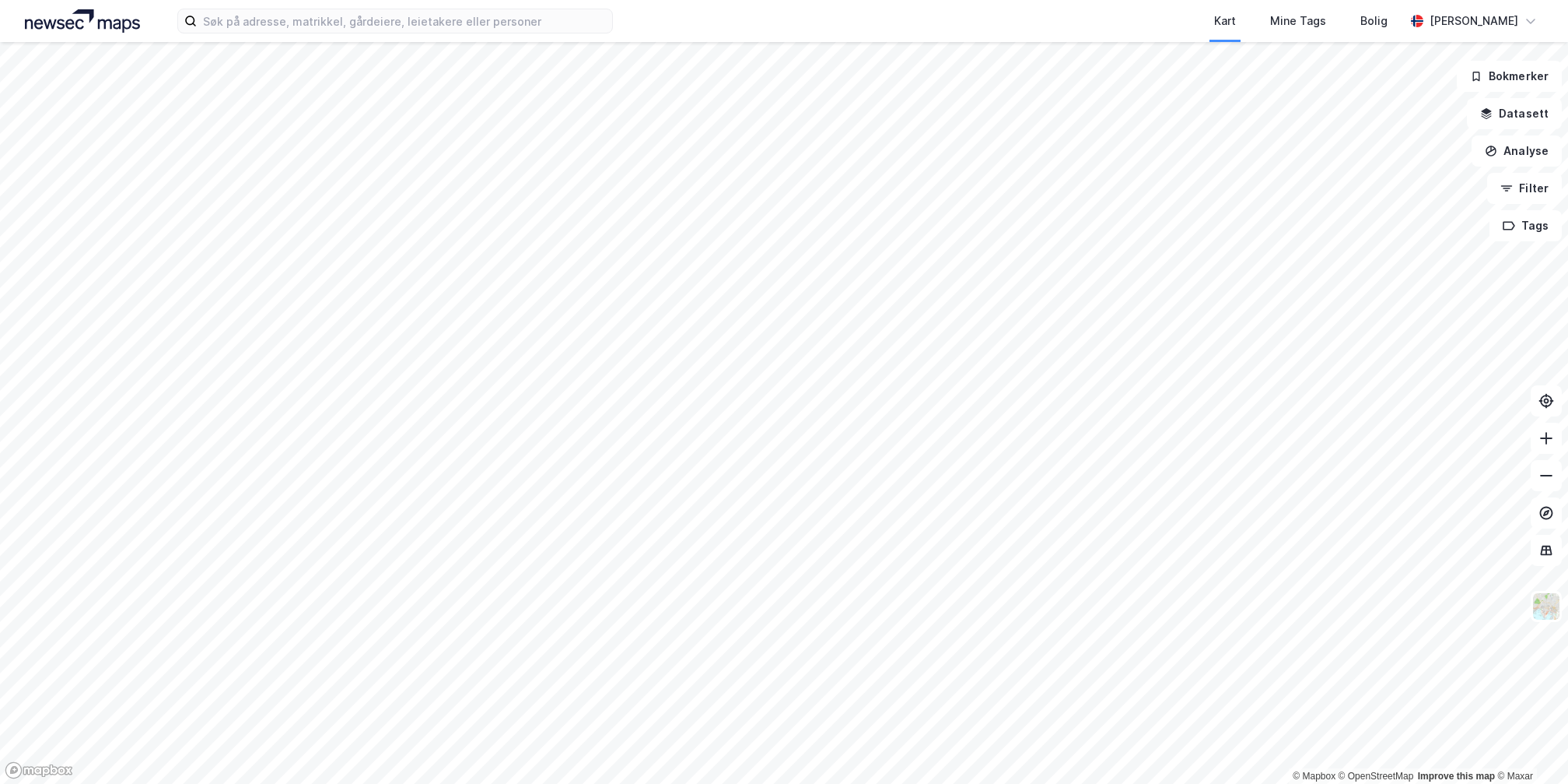
click at [1449, 101] on div at bounding box center [784, 392] width 1568 height 784
click at [467, 25] on input at bounding box center [405, 21] width 415 height 23
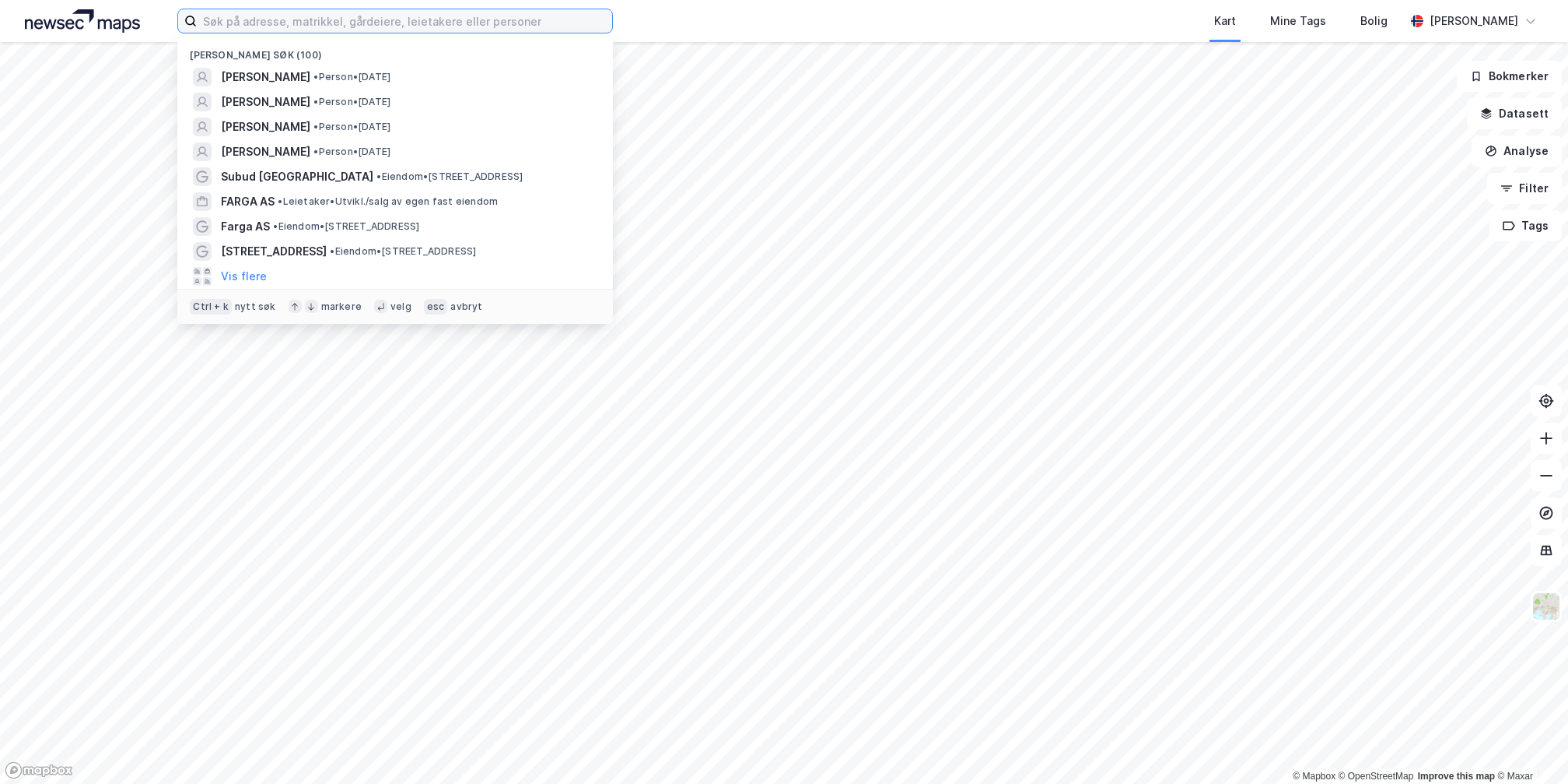
paste input "Kilden Eiendom AS"
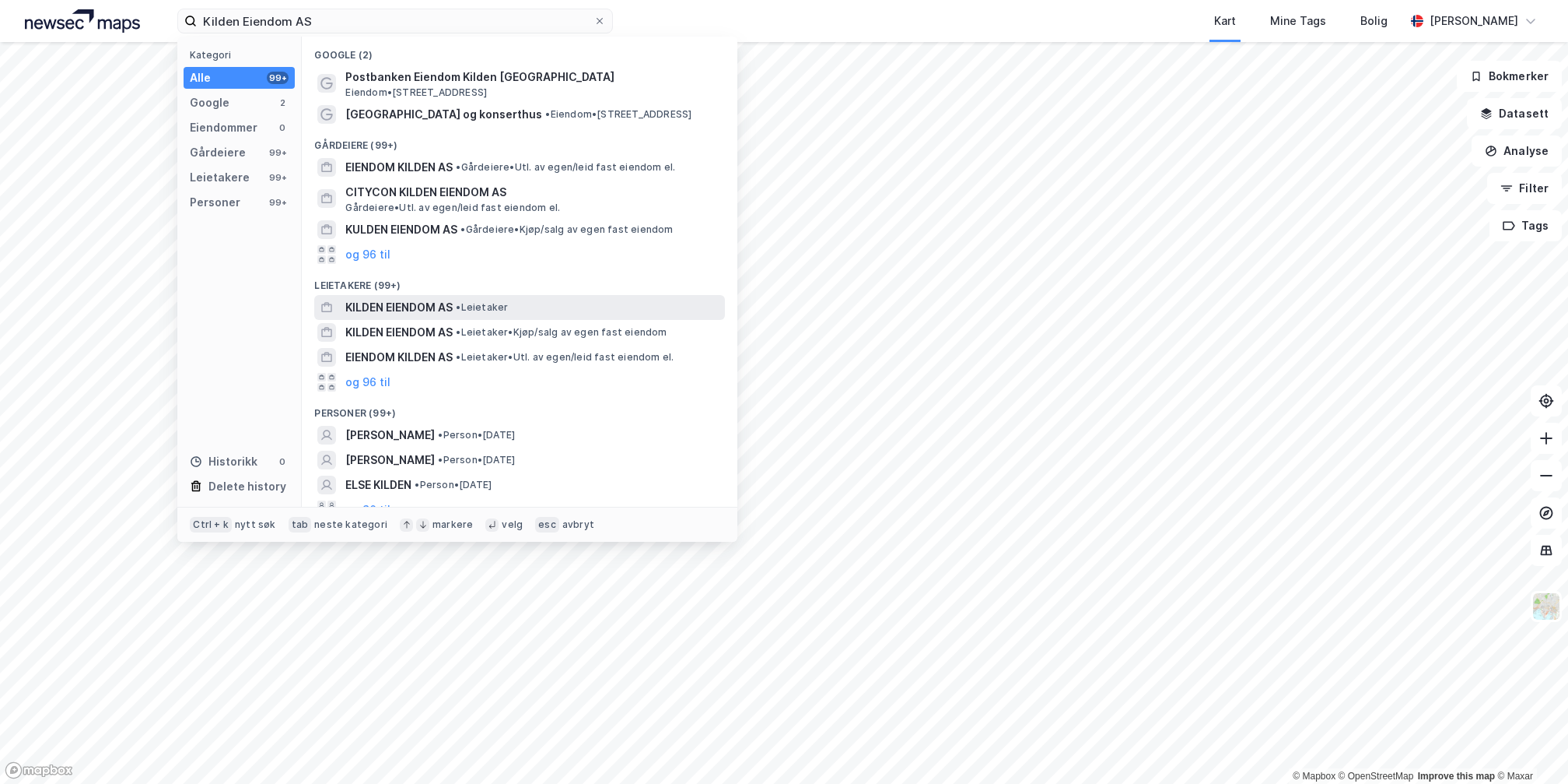
click at [402, 306] on span "KILDEN EIENDOM AS" at bounding box center [399, 307] width 108 height 19
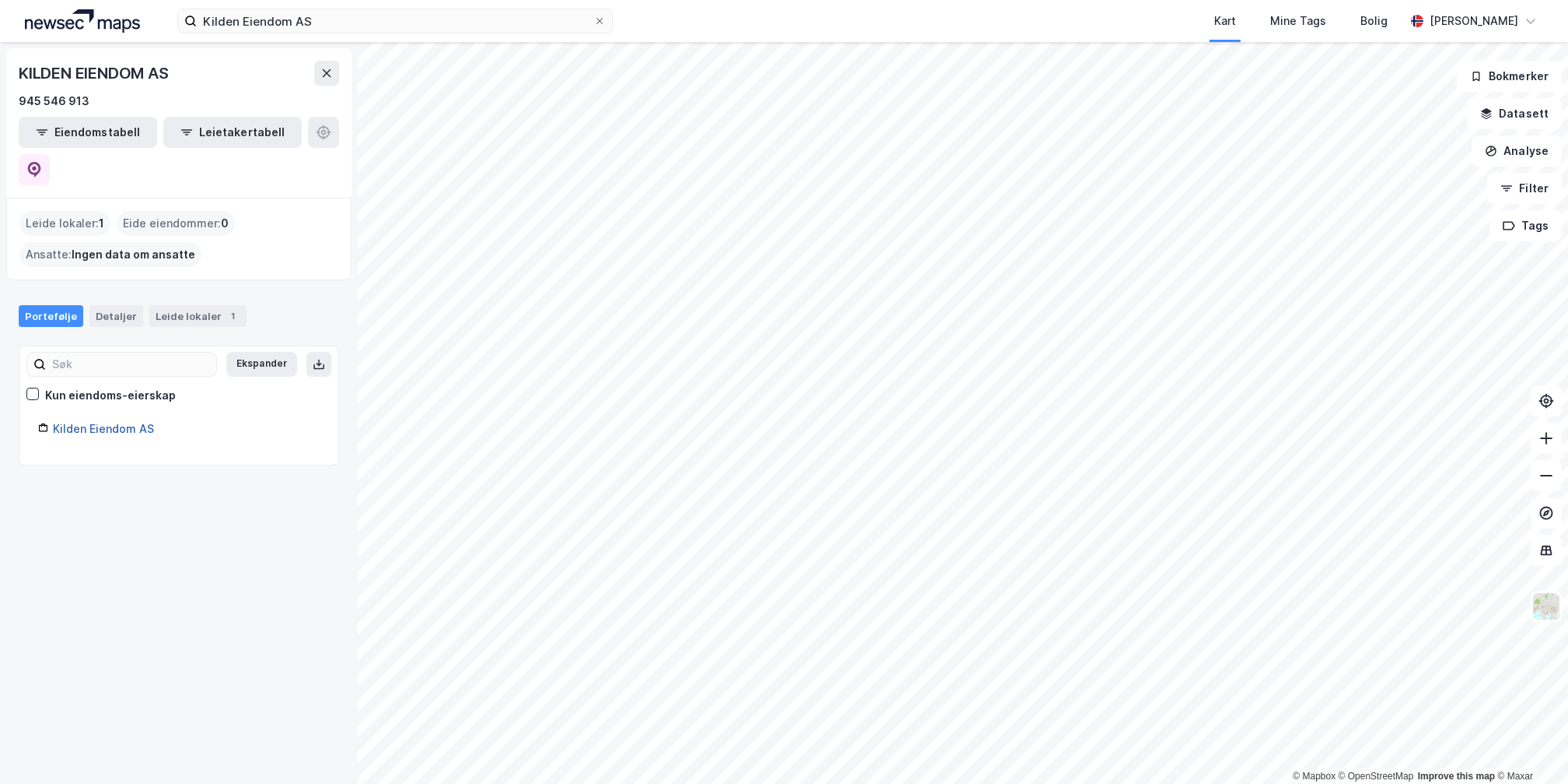
click at [99, 421] on link "Kilden Eiendom AS" at bounding box center [103, 428] width 101 height 13
click at [98, 420] on div "Kilden Eiendom AS" at bounding box center [186, 429] width 266 height 19
click at [367, 19] on input "Kilden Eiendom AS" at bounding box center [395, 21] width 396 height 23
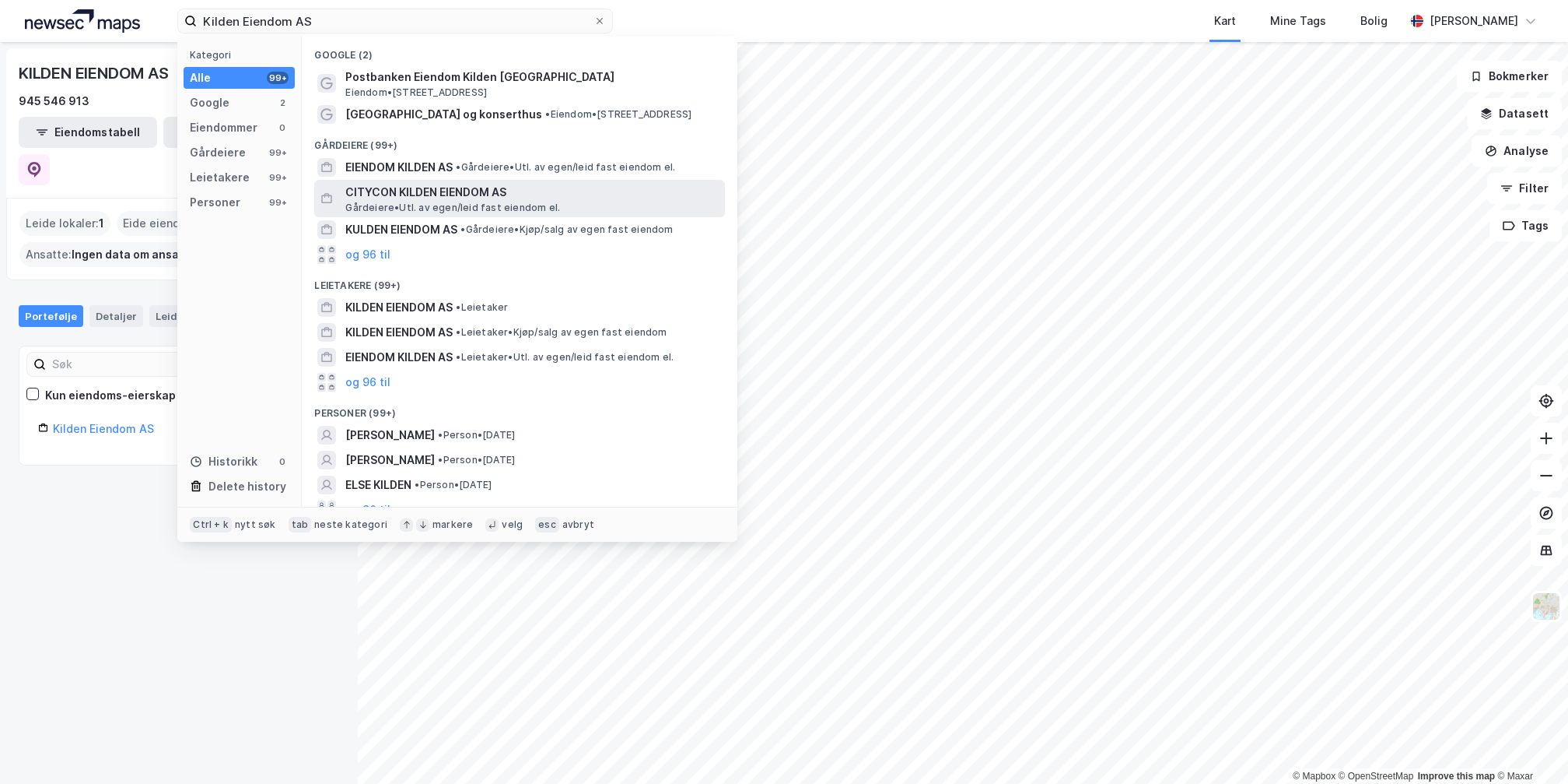
click at [426, 194] on span "CITYCON KILDEN EIENDOM AS" at bounding box center [531, 192] width 373 height 19
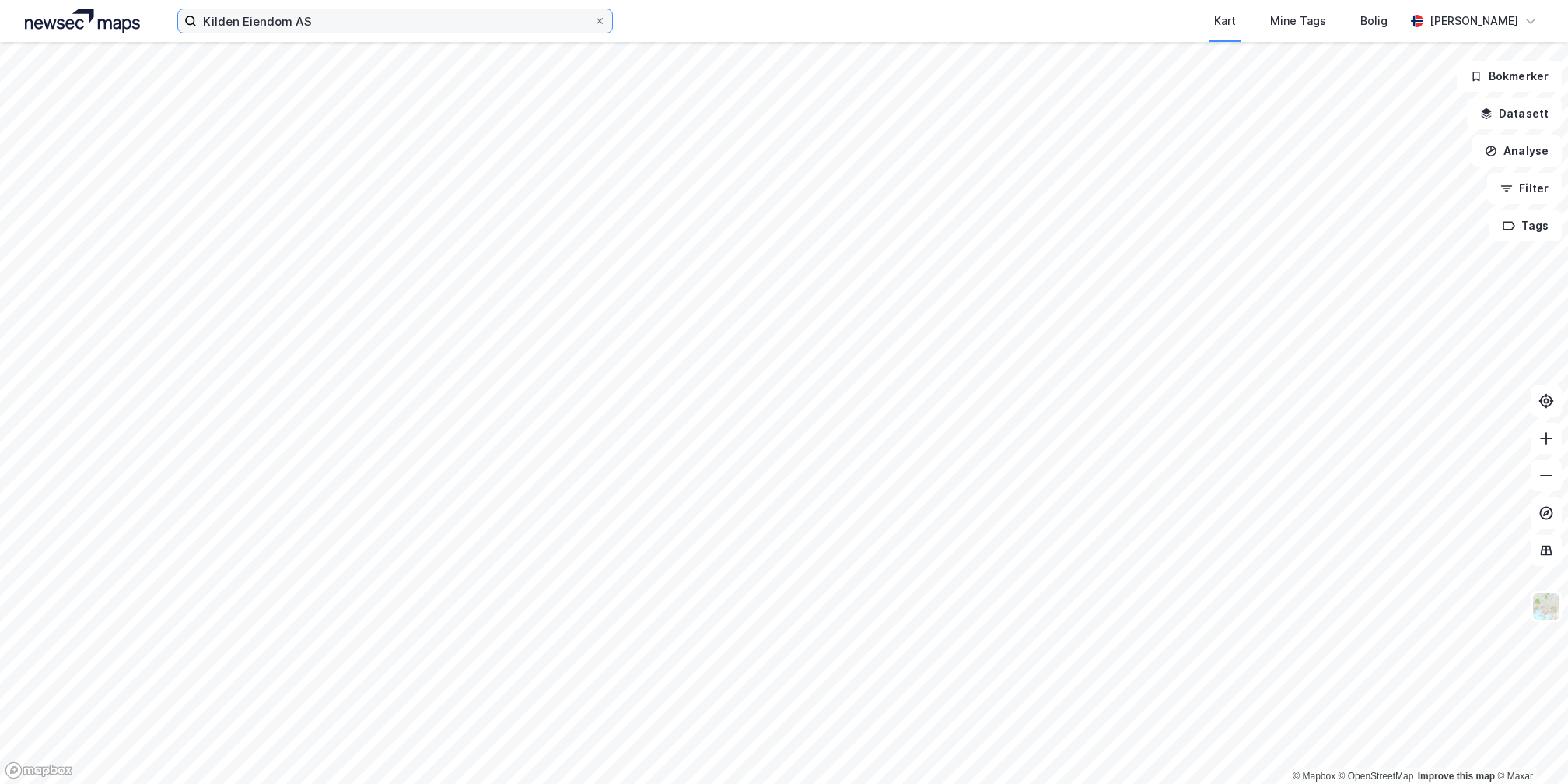
click at [347, 19] on input "Kilden Eiendom AS" at bounding box center [395, 21] width 396 height 23
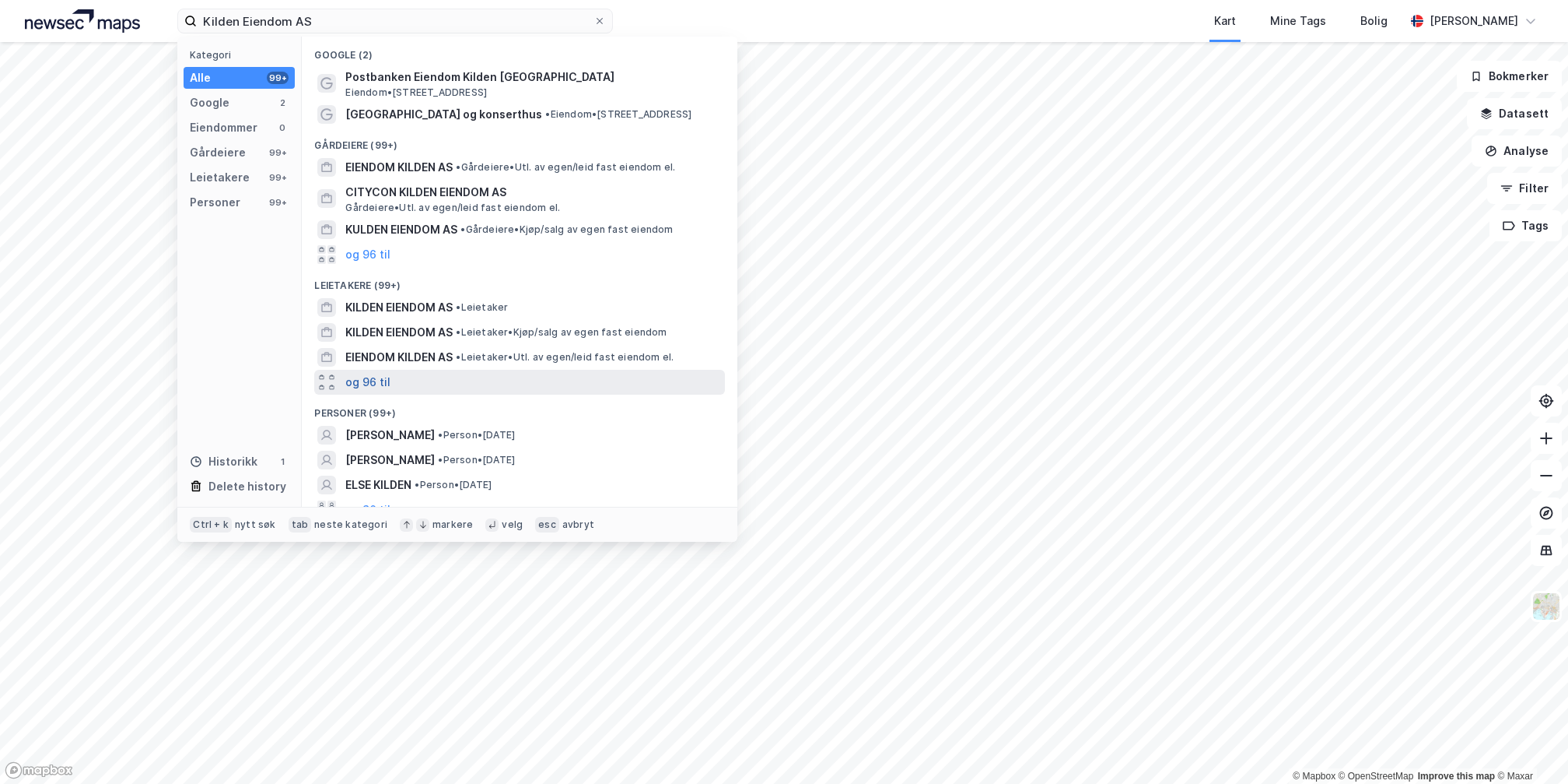
click at [385, 378] on button "og 96 til" at bounding box center [367, 382] width 46 height 19
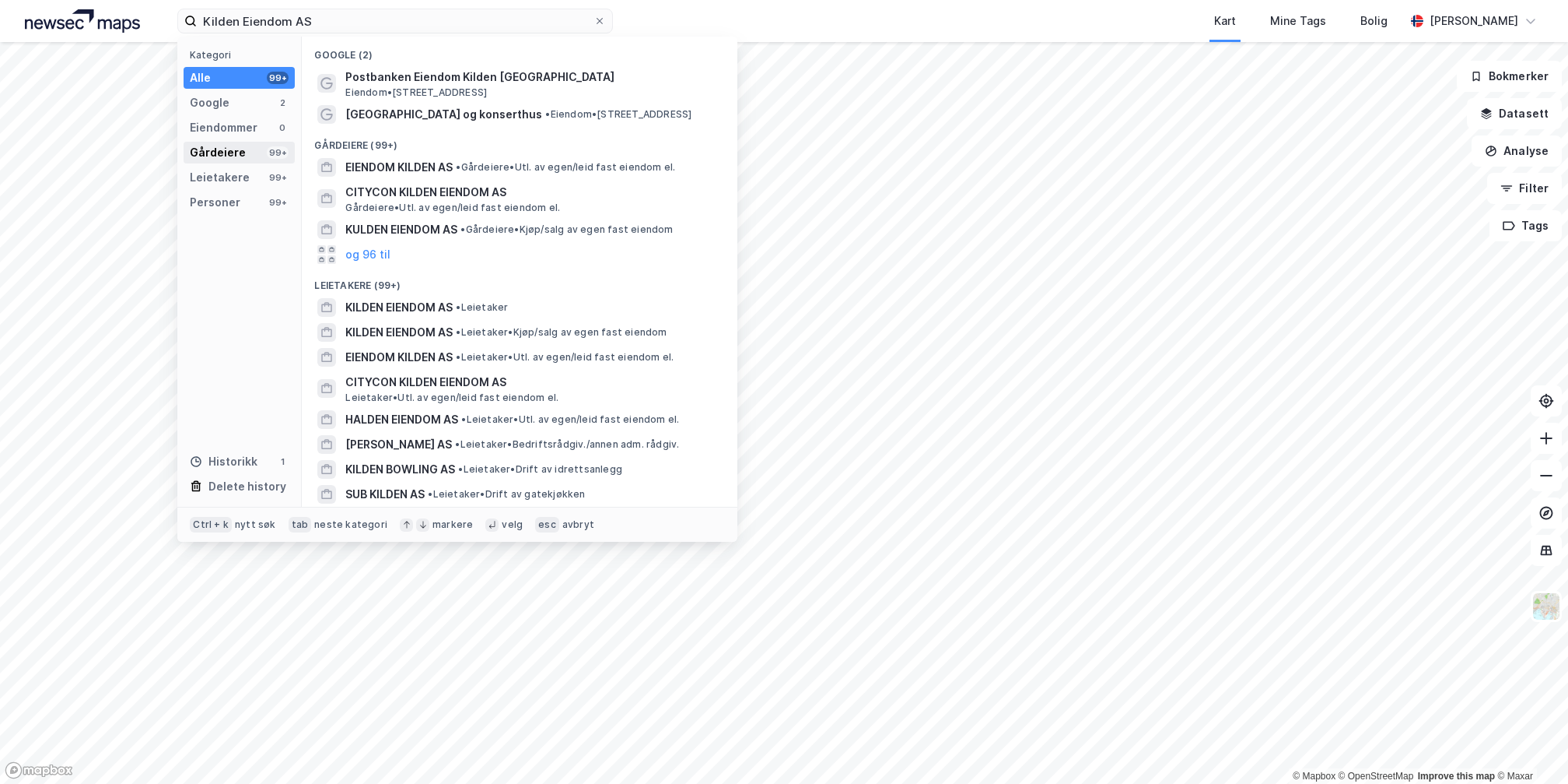
click at [241, 144] on div "Gårdeiere" at bounding box center [218, 152] width 56 height 19
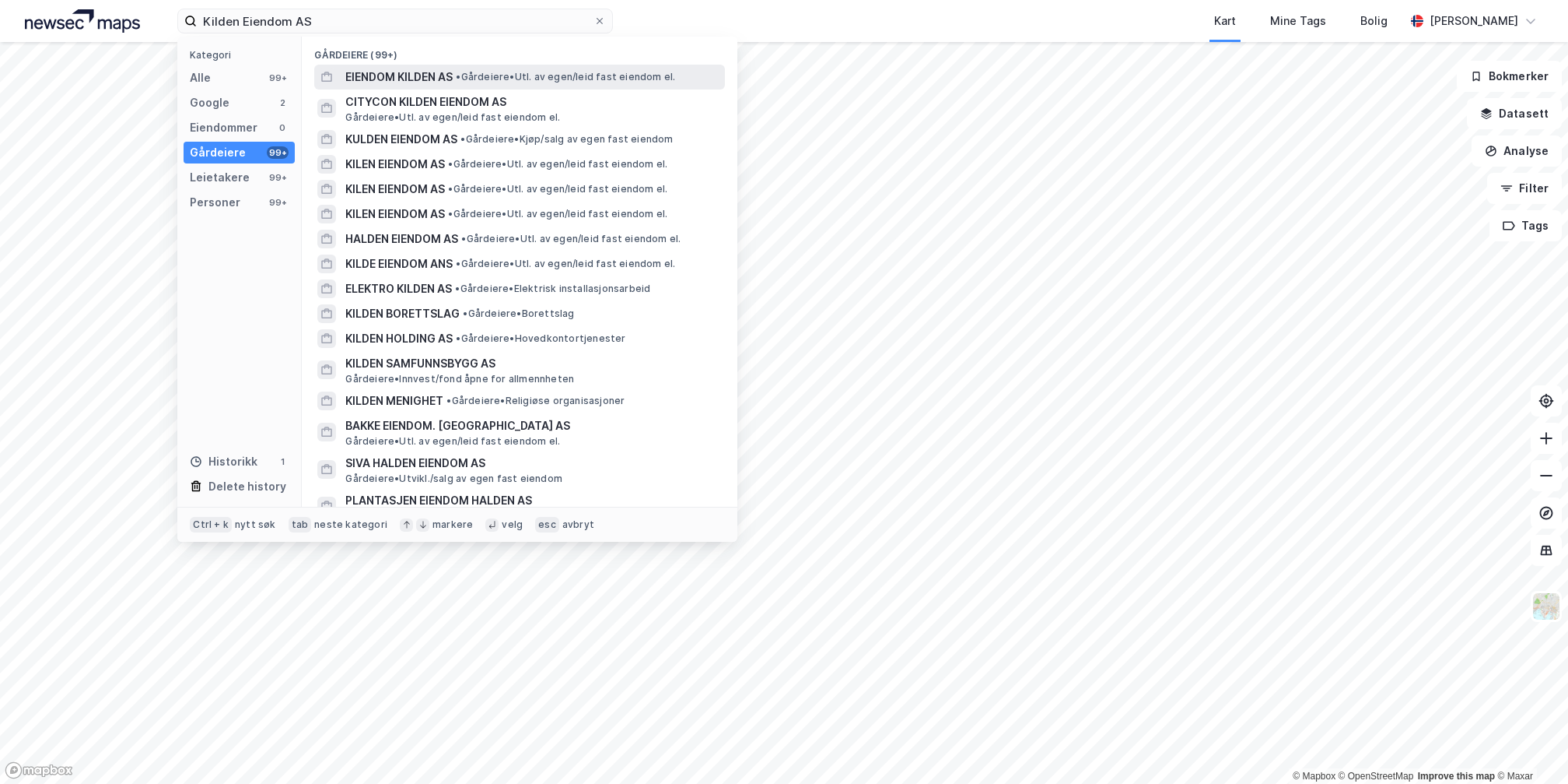
click at [406, 77] on span "EIENDOM KILDEN AS" at bounding box center [399, 77] width 108 height 19
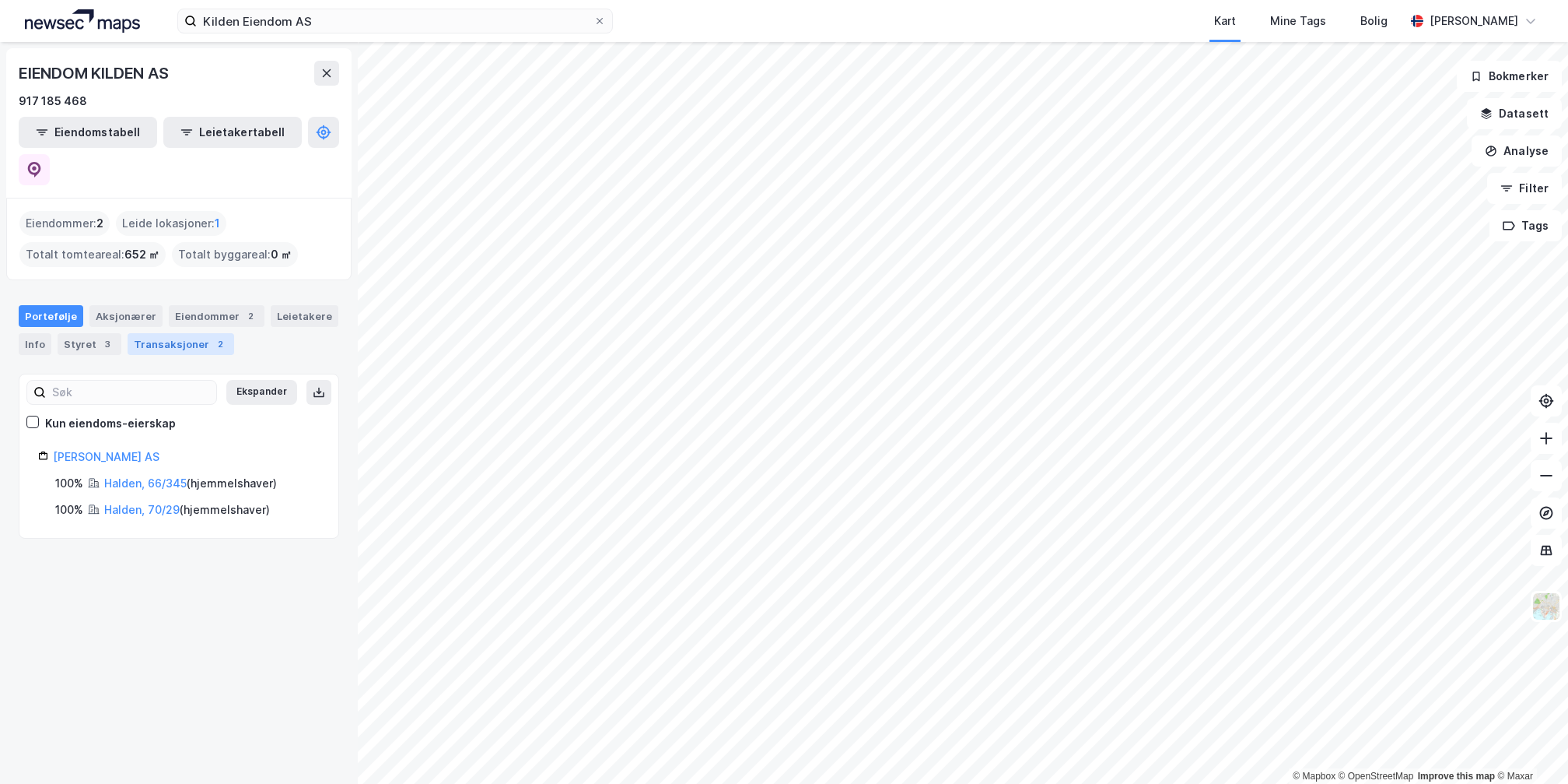
click at [155, 333] on div "Transaksjoner 2" at bounding box center [180, 344] width 107 height 22
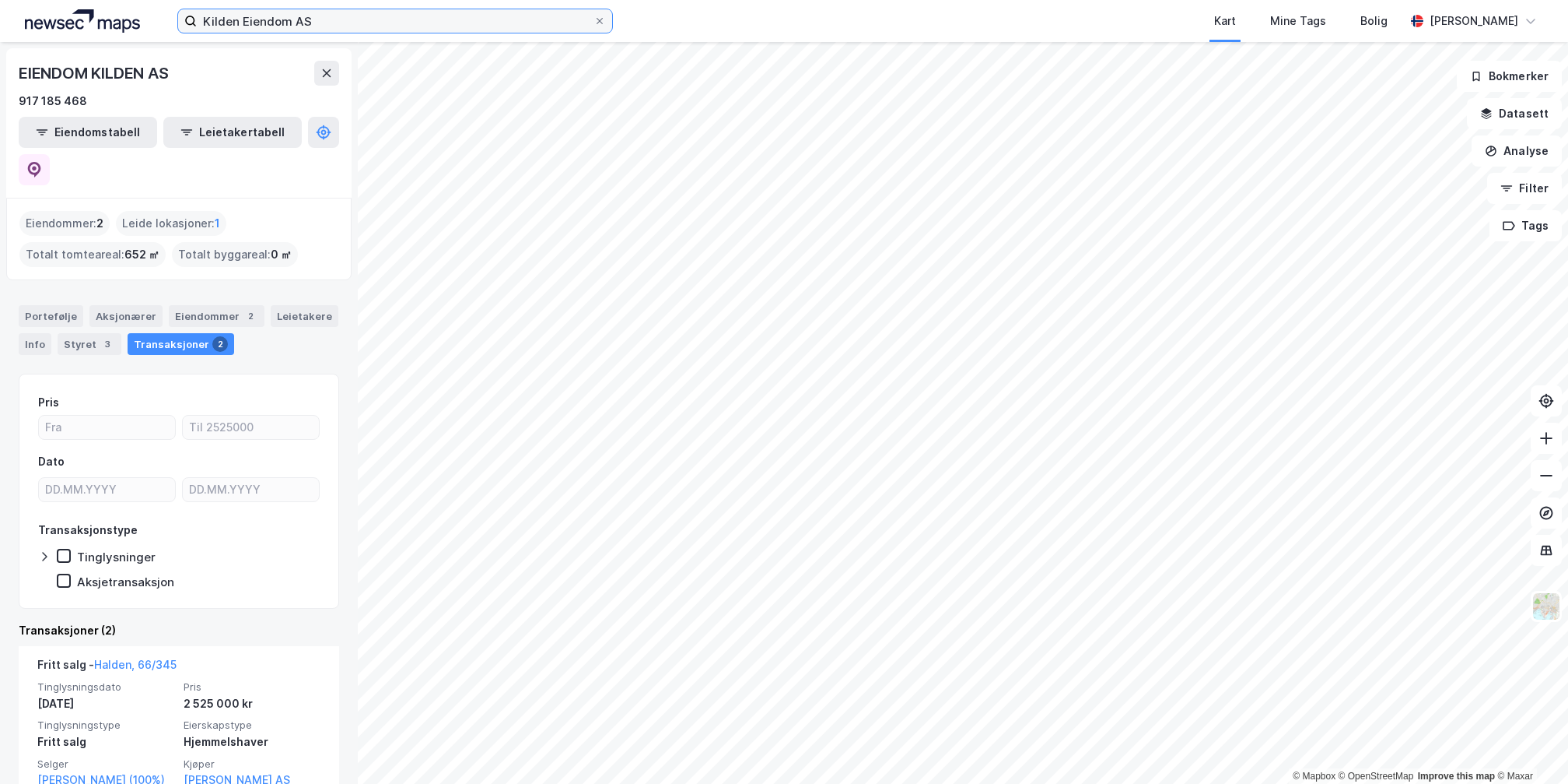
click at [287, 28] on input "Kilden Eiendom AS" at bounding box center [395, 21] width 396 height 23
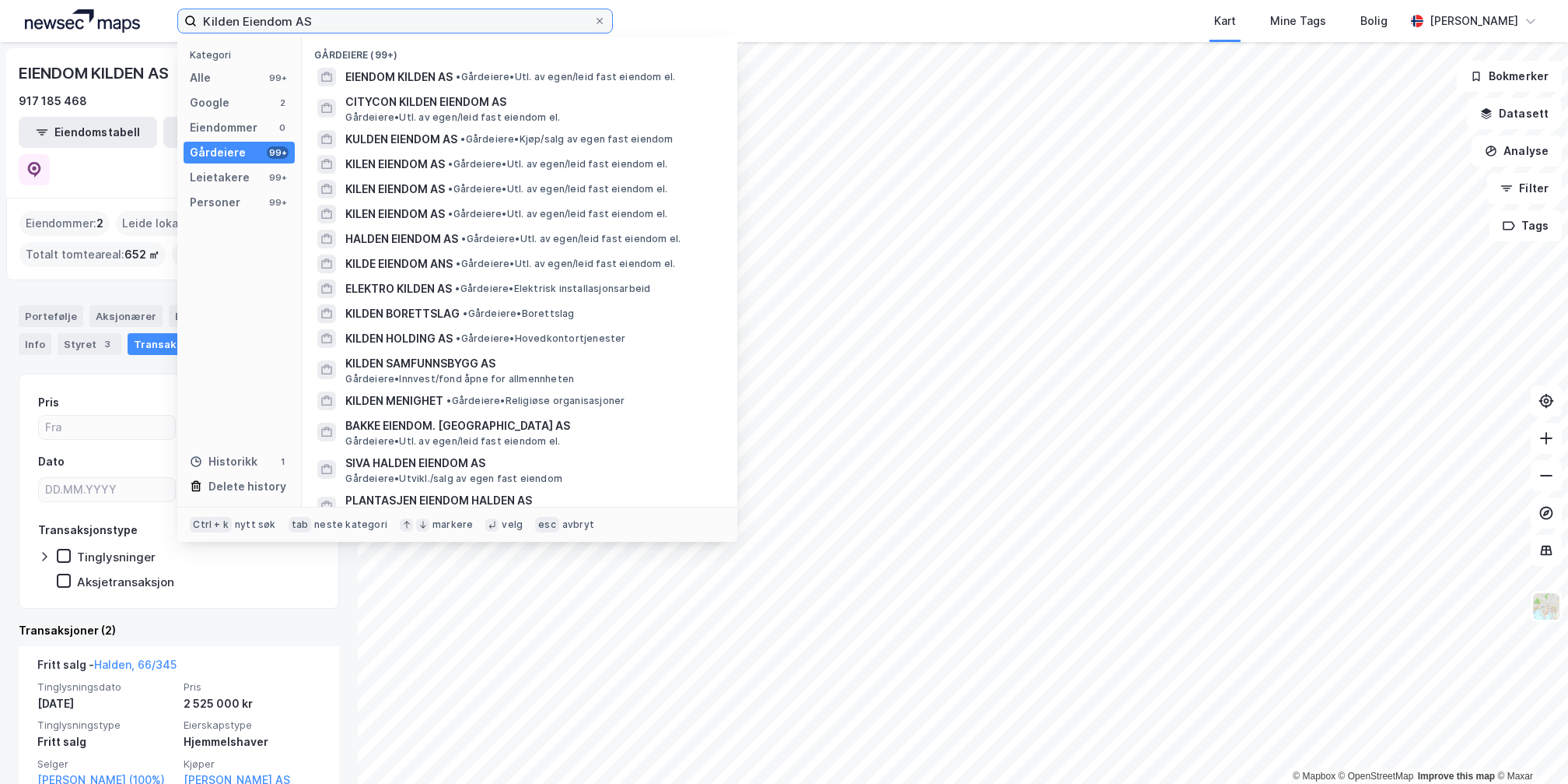
click at [287, 28] on input "Kilden Eiendom AS" at bounding box center [395, 21] width 396 height 23
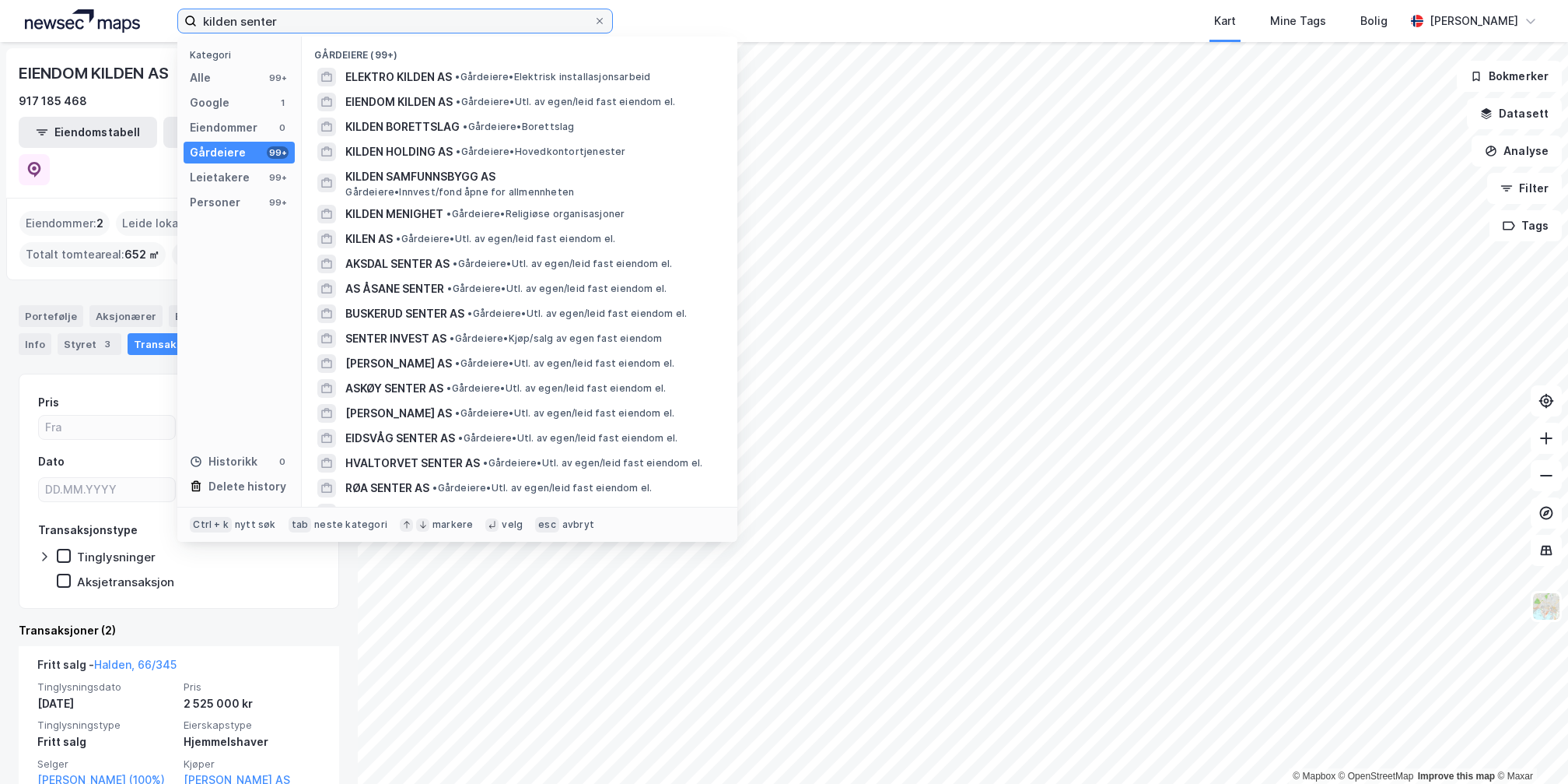
click at [276, 32] on input "kilden senter" at bounding box center [395, 21] width 396 height 23
click at [269, 26] on input "kilden senter" at bounding box center [395, 21] width 396 height 23
paste input "[PERSON_NAME]"
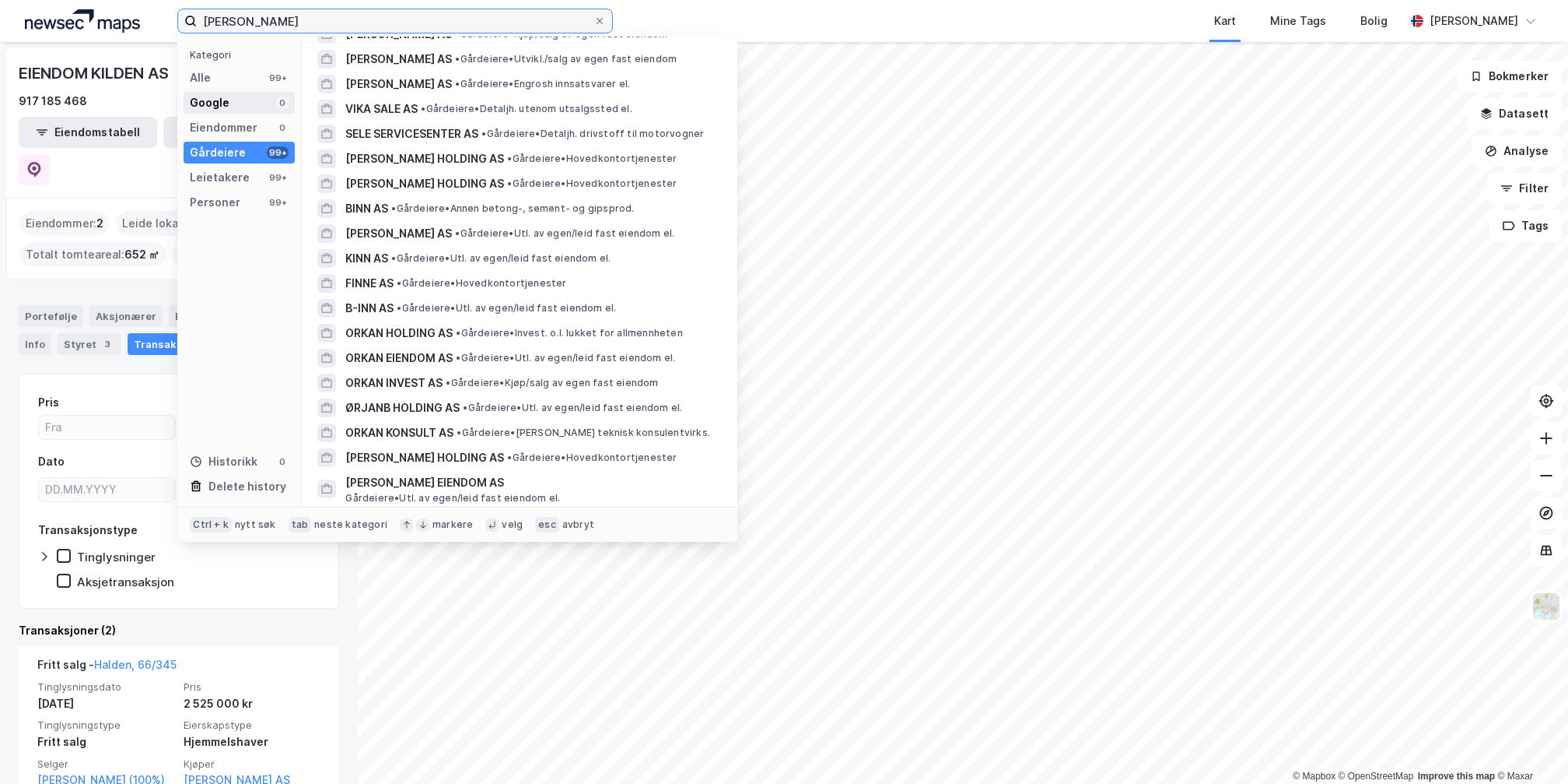
scroll to position [545, 0]
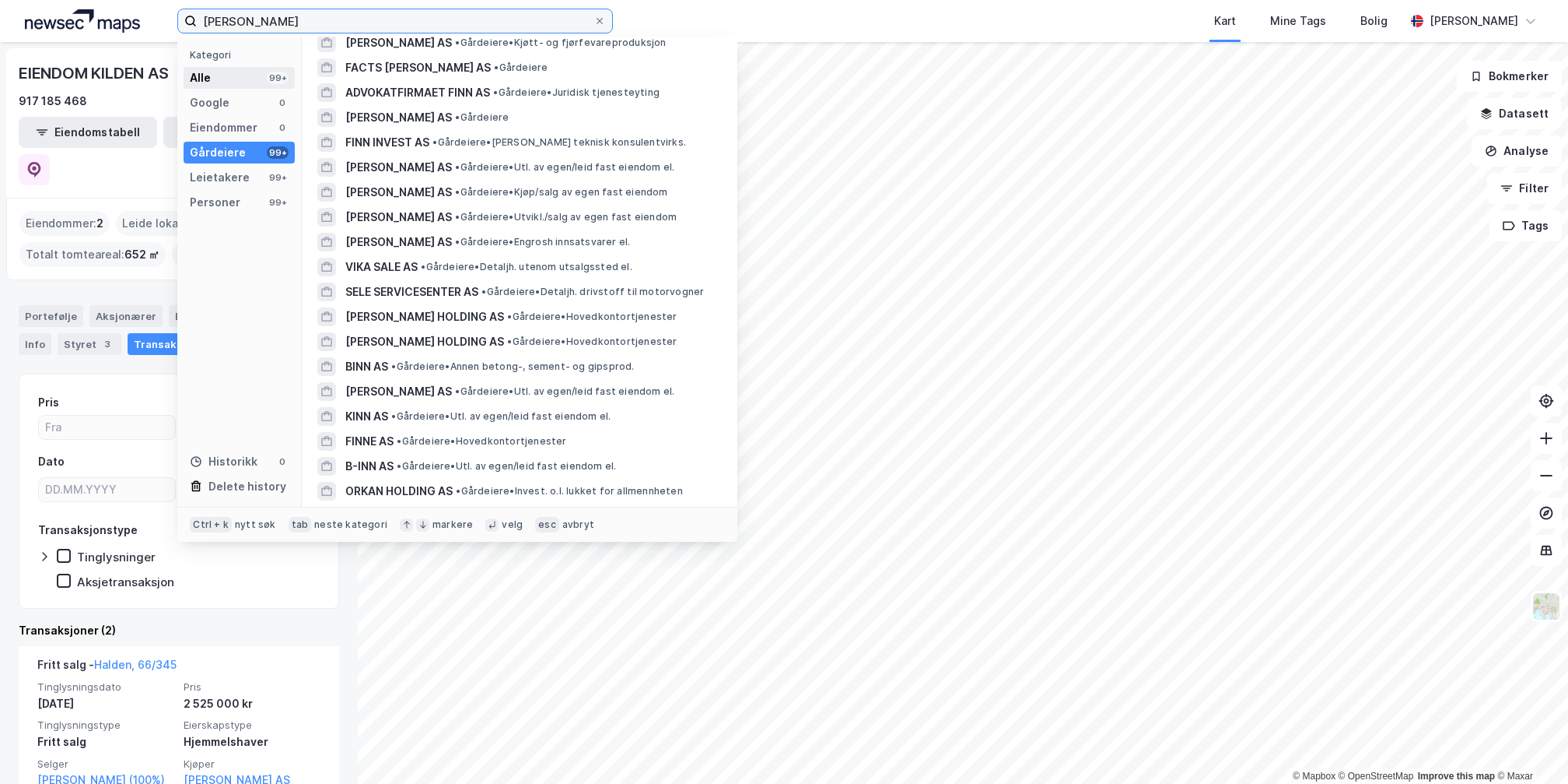
type input "[PERSON_NAME]"
click at [252, 79] on div "Alle 99+" at bounding box center [239, 78] width 111 height 22
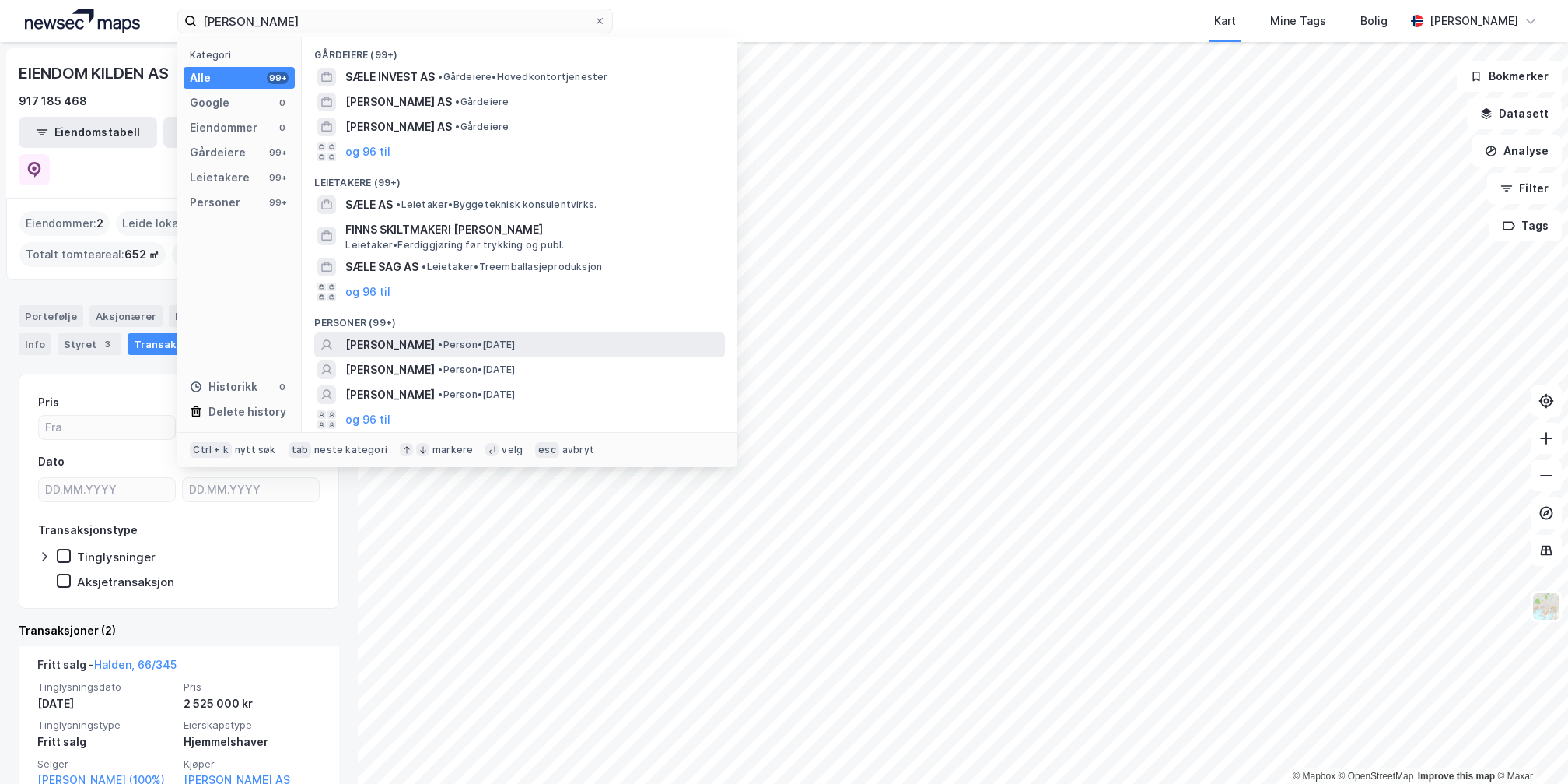
click at [409, 343] on span "[PERSON_NAME]" at bounding box center [390, 344] width 89 height 19
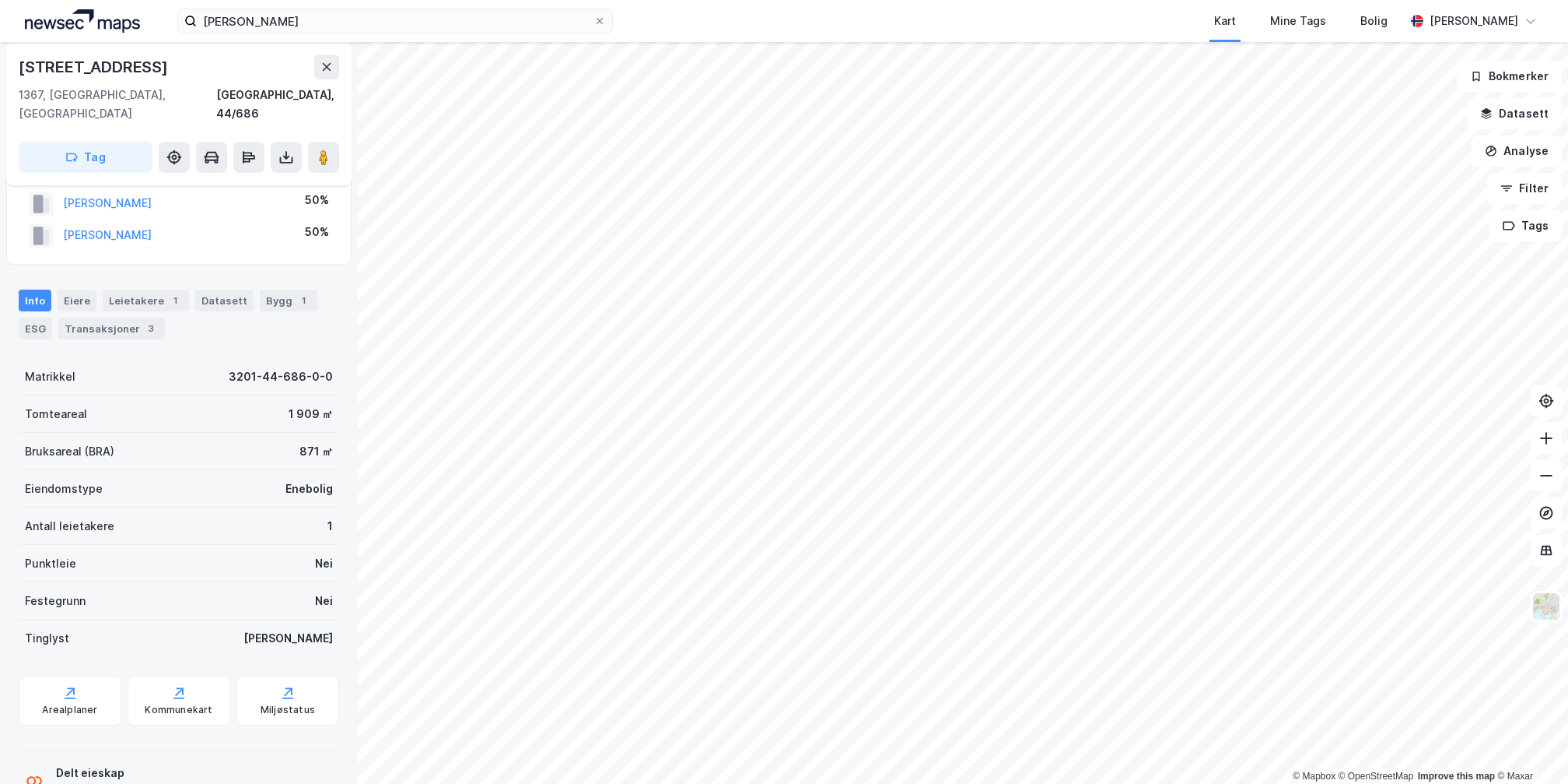
scroll to position [128, 0]
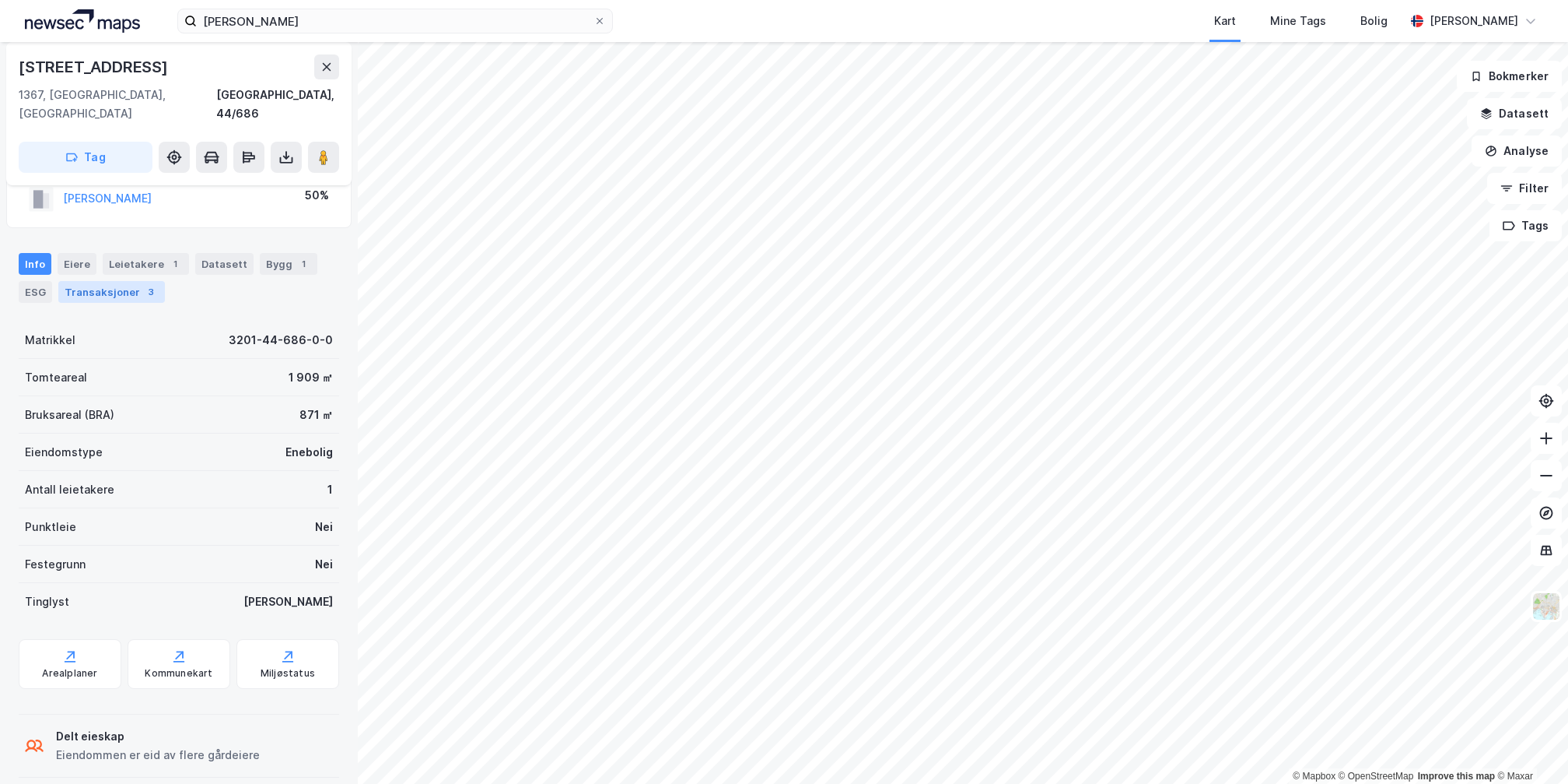
click at [112, 281] on div "Transaksjoner 3" at bounding box center [111, 291] width 107 height 22
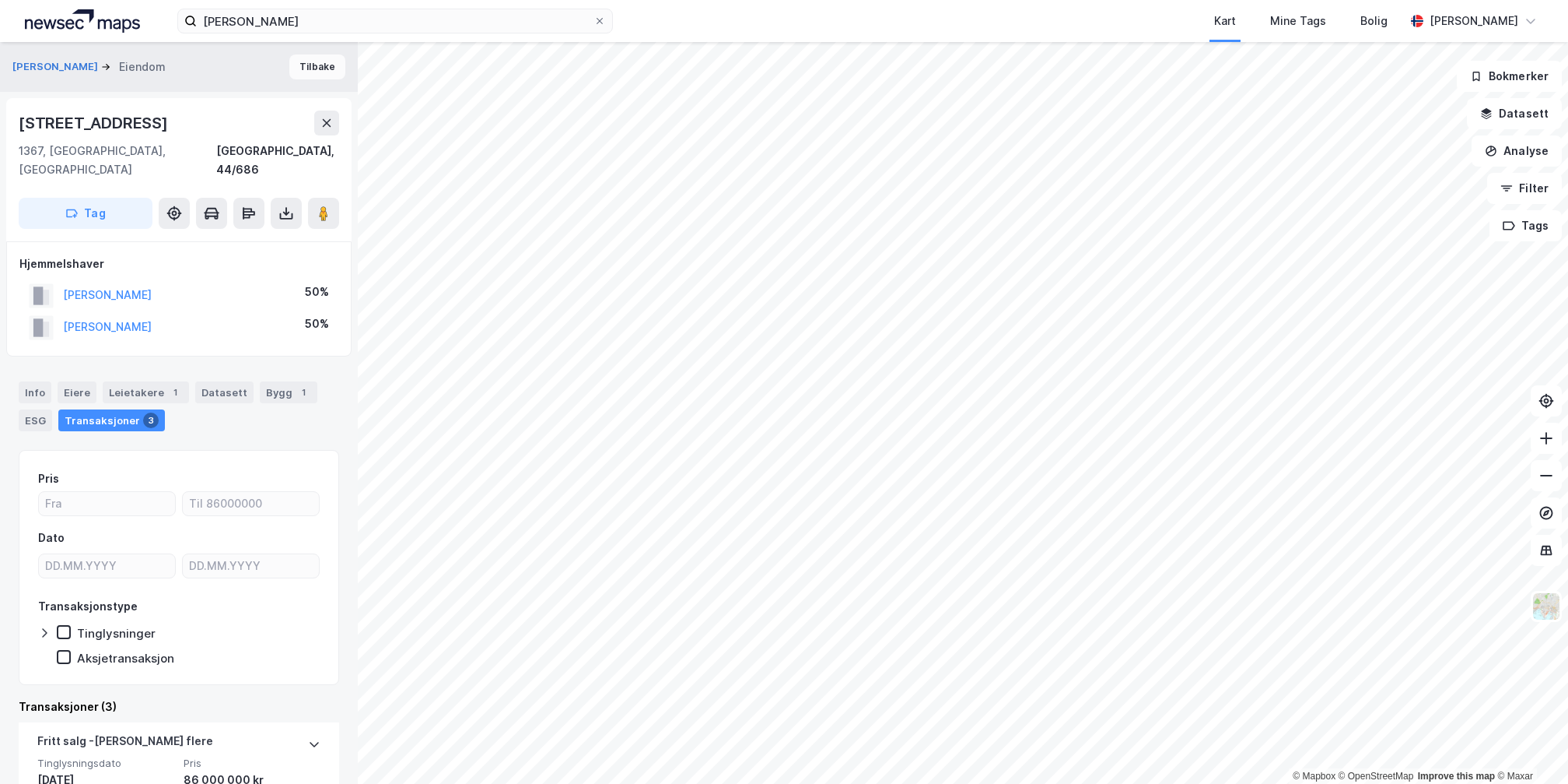
click at [301, 69] on button "Tilbake" at bounding box center [318, 67] width 56 height 25
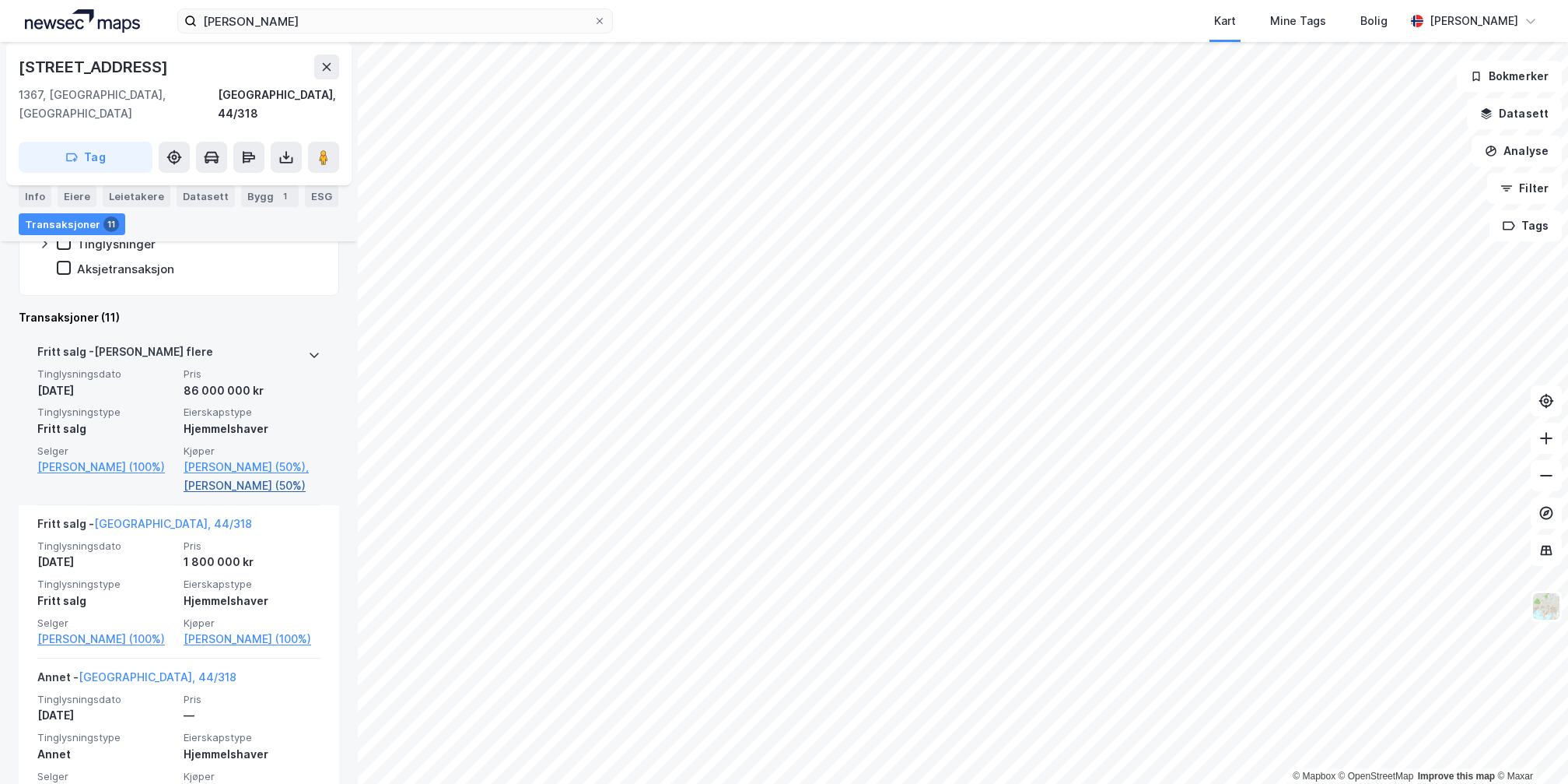
scroll to position [545, 0]
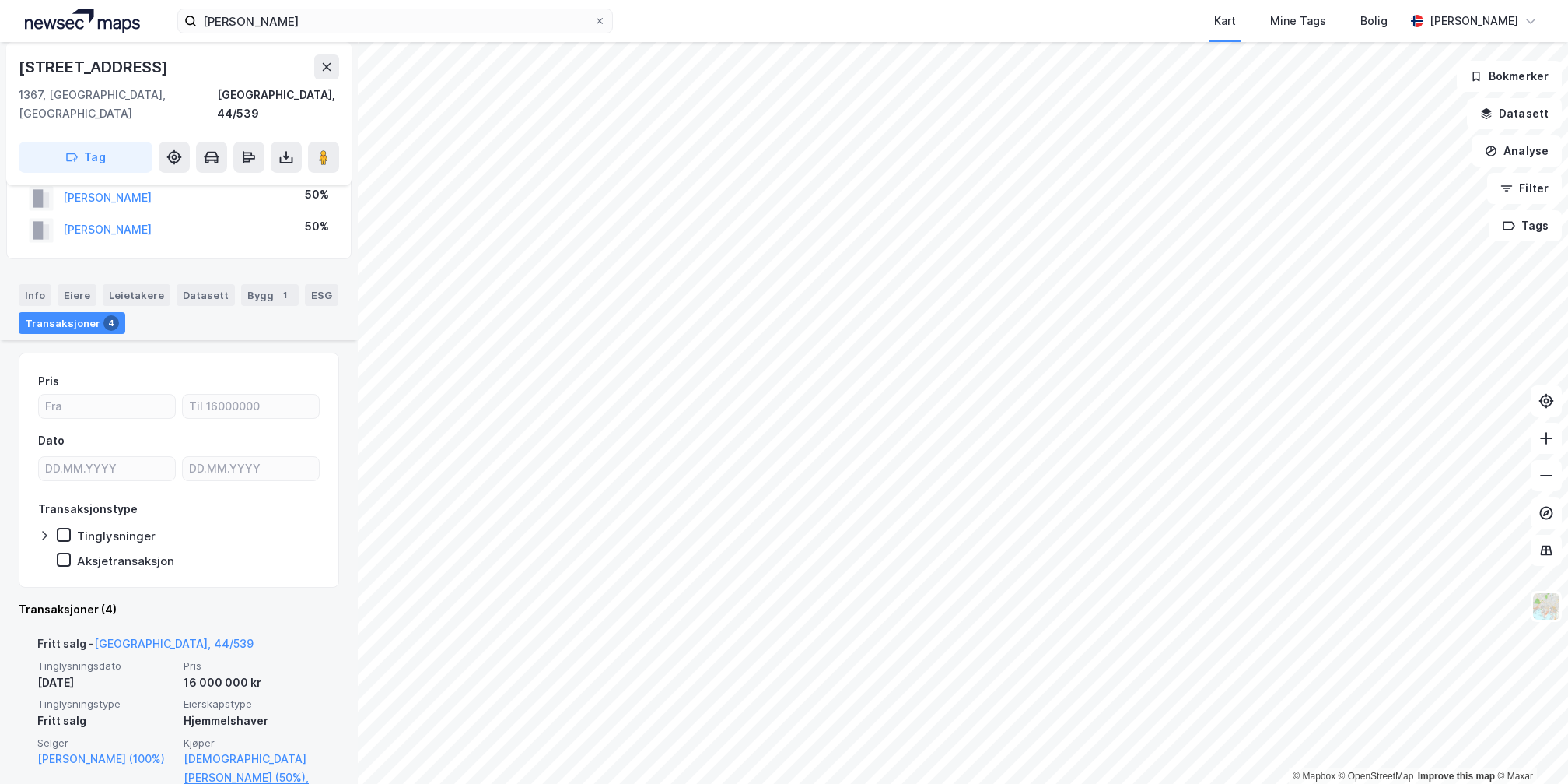
scroll to position [311, 0]
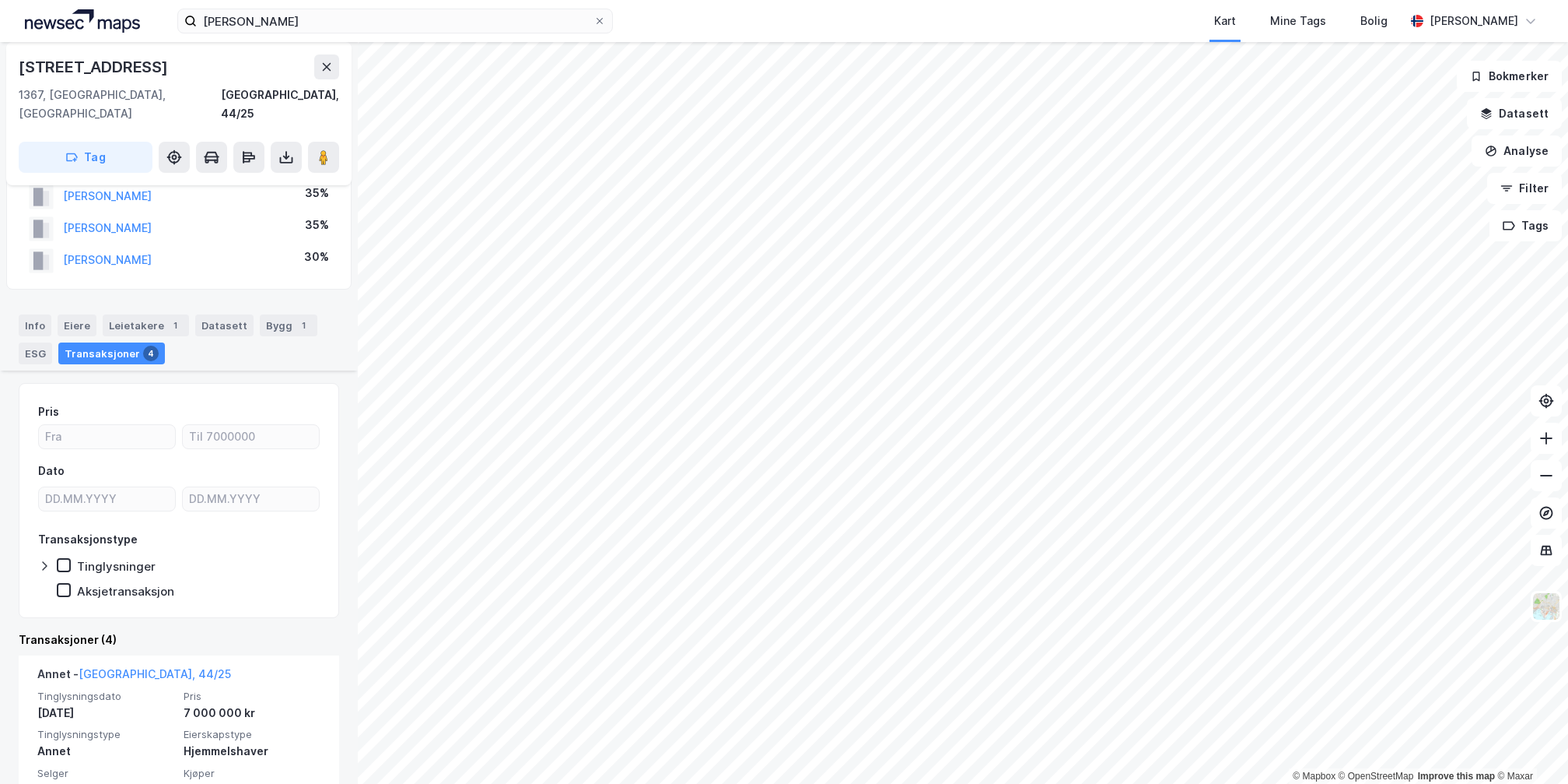
scroll to position [233, 0]
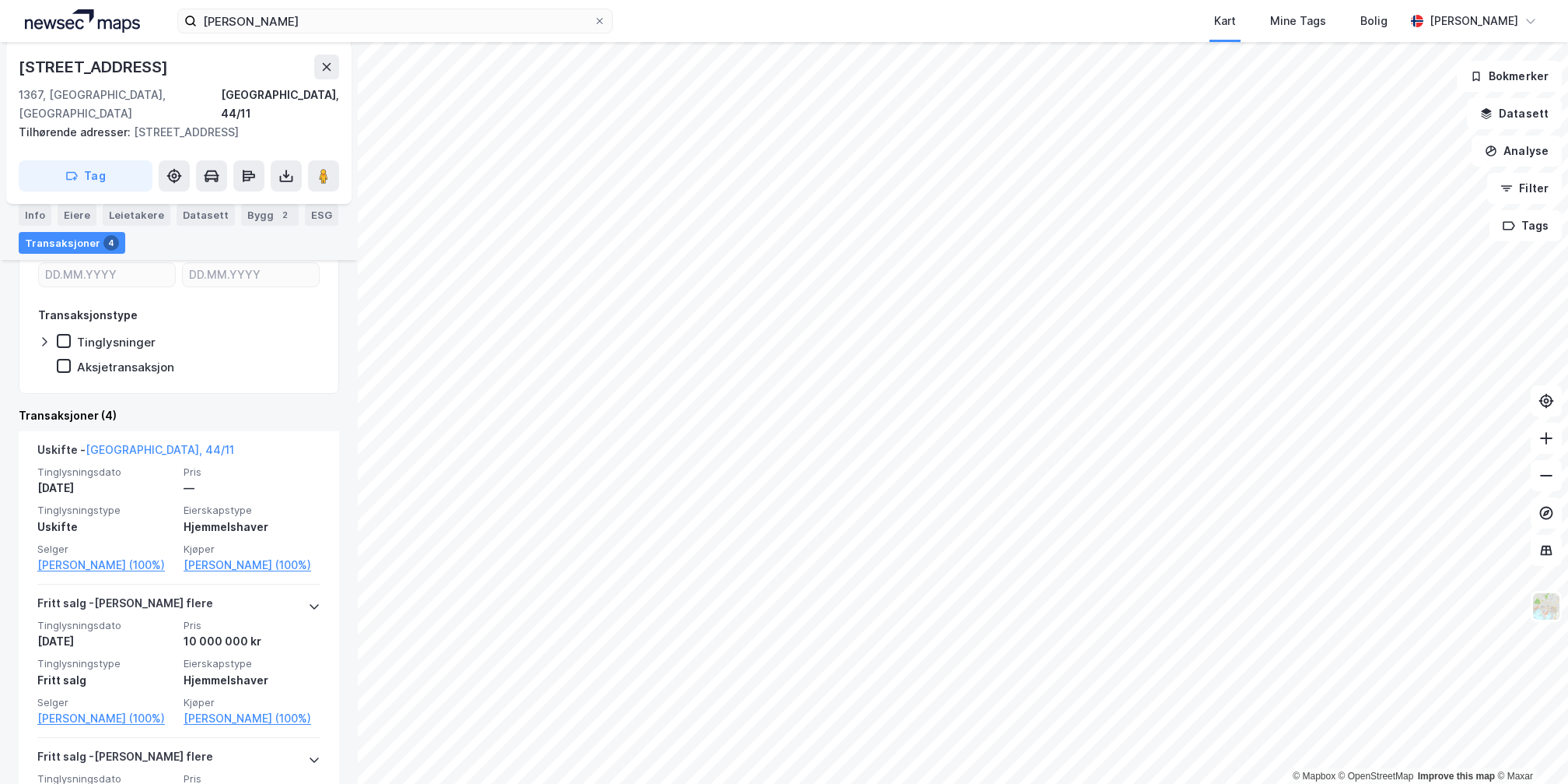
scroll to position [233, 0]
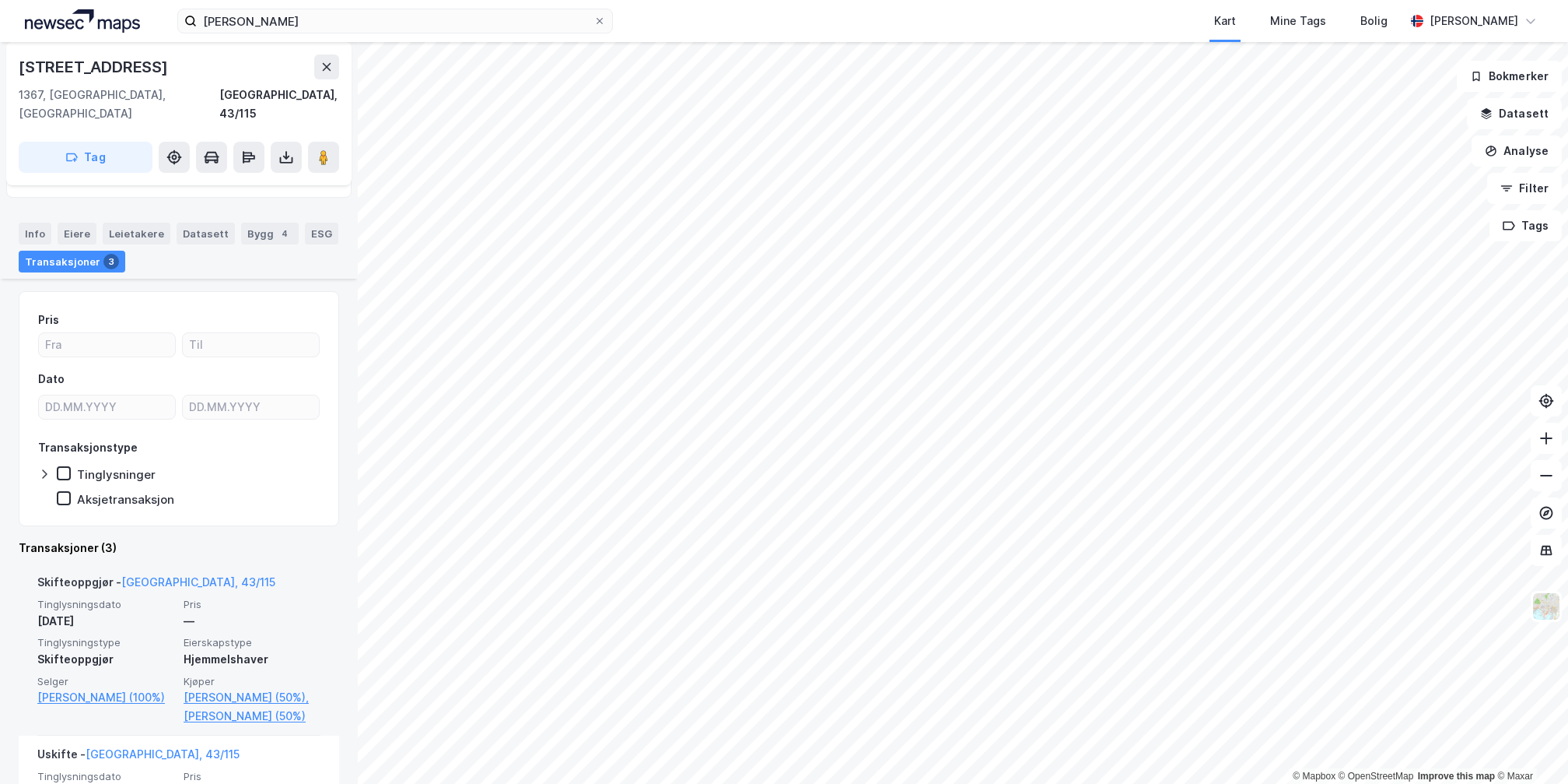
scroll to position [233, 0]
